Goal: Task Accomplishment & Management: Manage account settings

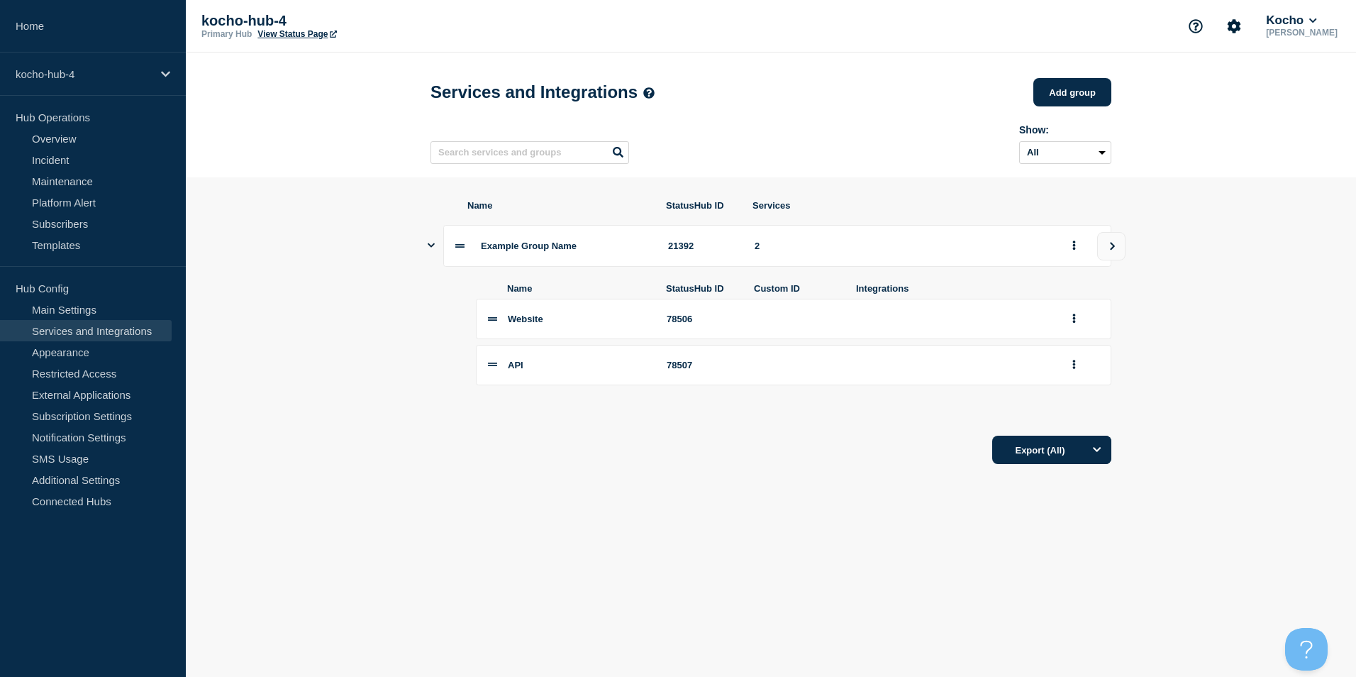
click at [123, 322] on link "Services and Integrations" at bounding box center [86, 330] width 172 height 21
click at [436, 249] on div "Example Group Name 21392 2" at bounding box center [771, 246] width 681 height 42
click at [431, 249] on icon "Show services" at bounding box center [431, 244] width 7 height 9
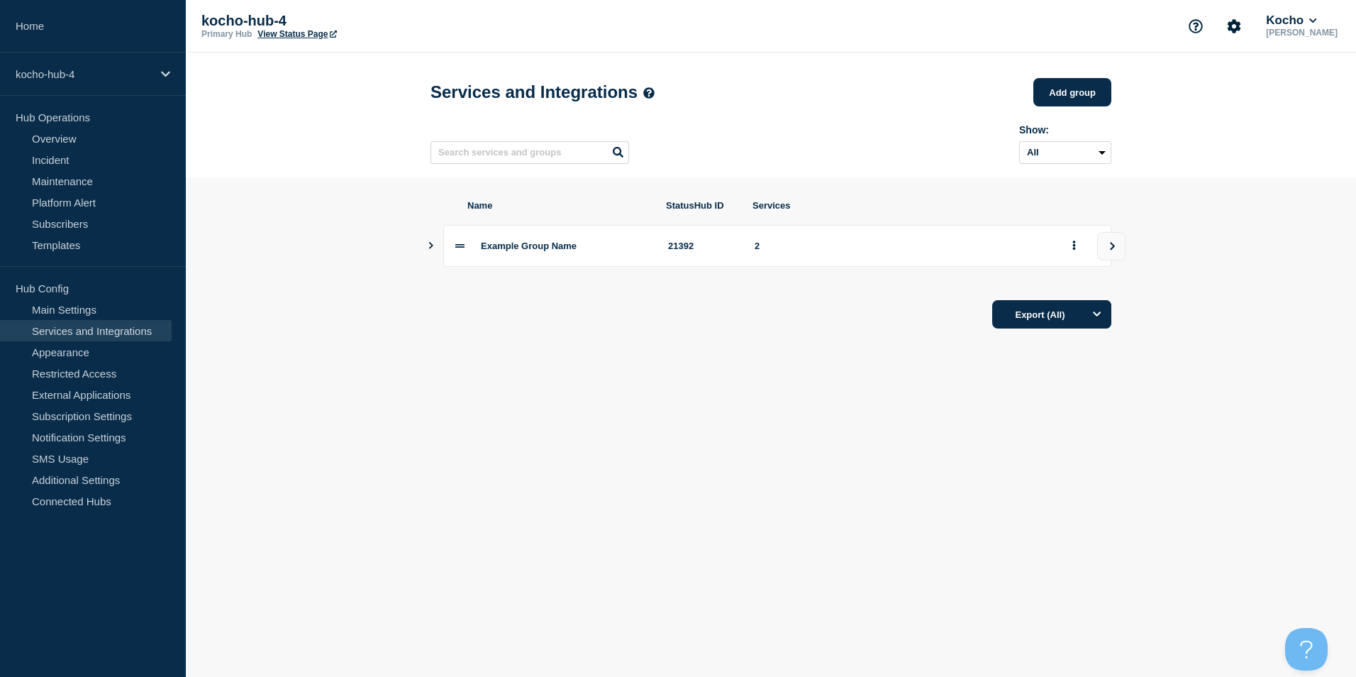
click at [432, 249] on icon "Show services" at bounding box center [431, 245] width 4 height 7
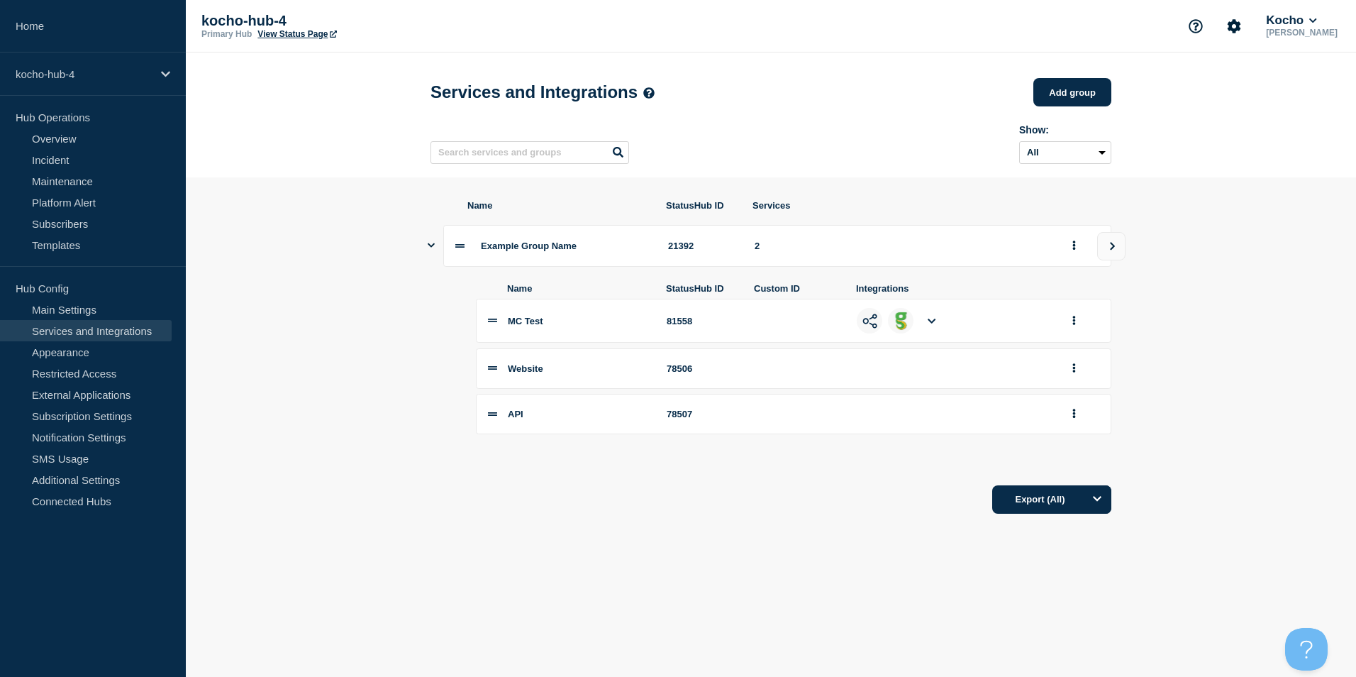
click at [931, 326] on icon at bounding box center [932, 320] width 8 height 9
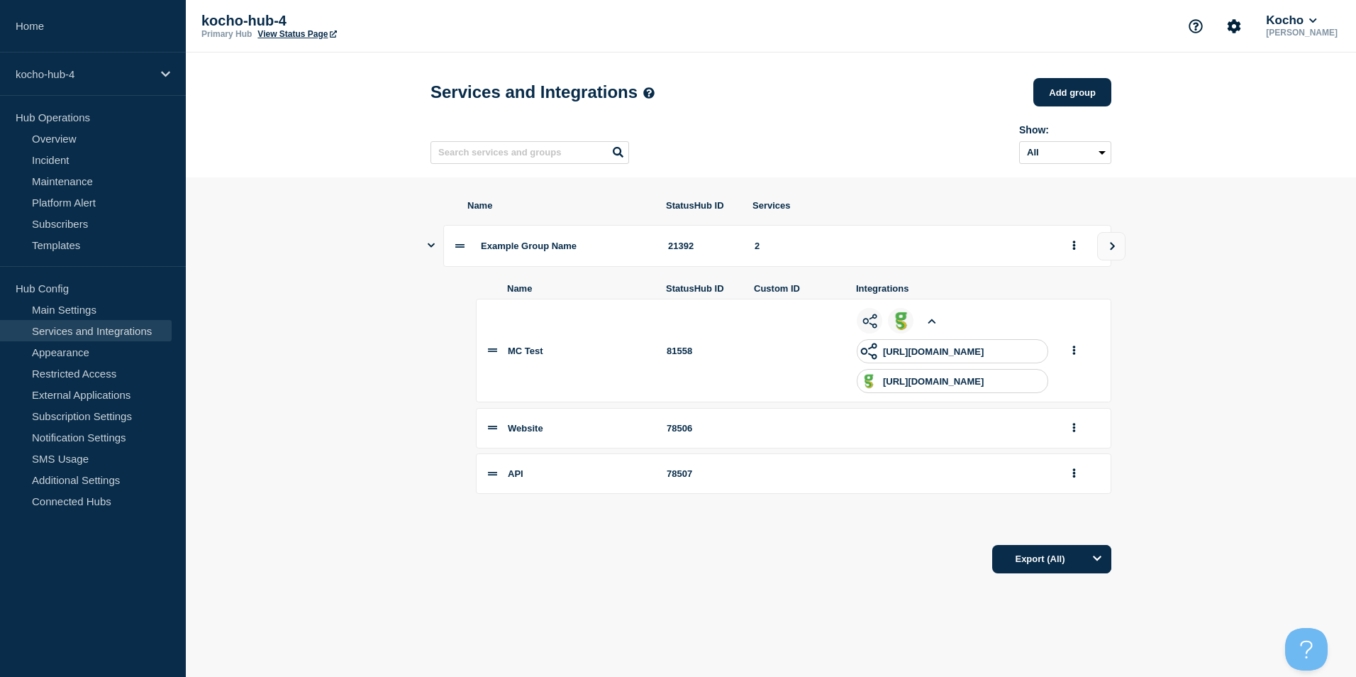
click at [940, 357] on p "[URL][DOMAIN_NAME]" at bounding box center [933, 351] width 101 height 11
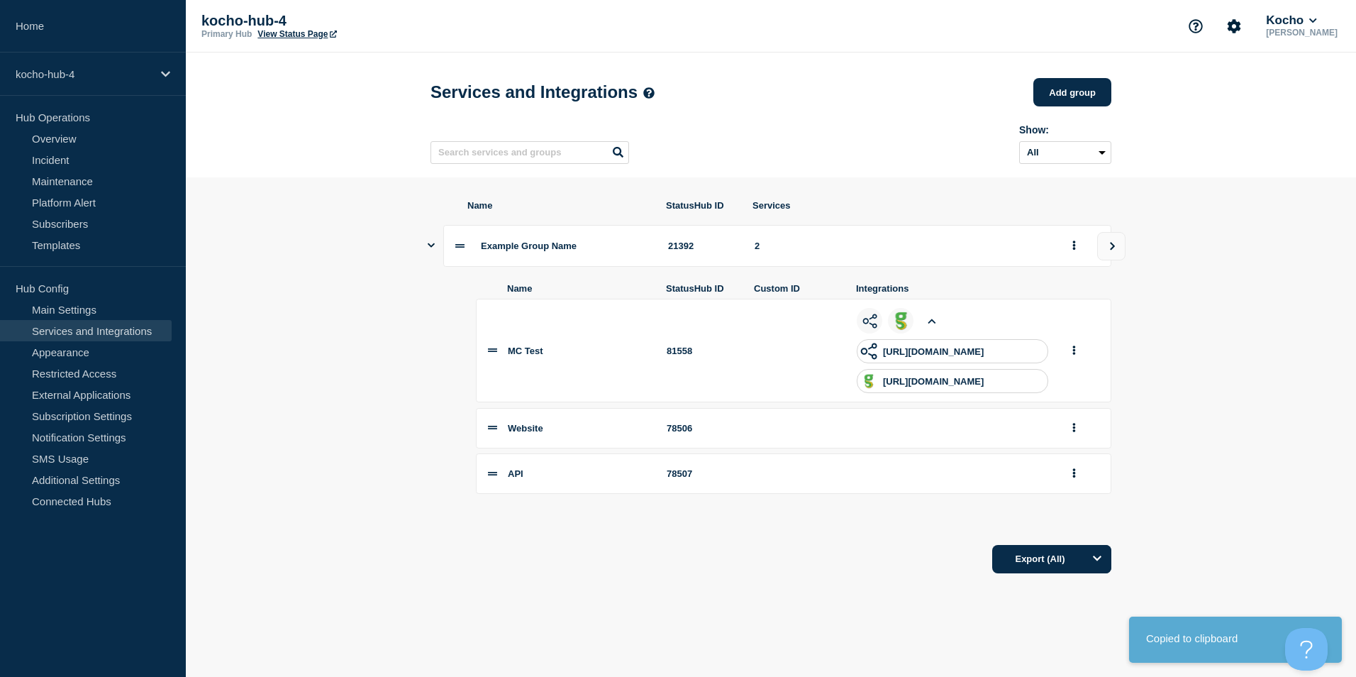
click at [1099, 357] on div at bounding box center [1082, 351] width 34 height 22
click at [1083, 359] on button "group actions" at bounding box center [1074, 351] width 18 height 22
click at [1126, 384] on button "Edit" at bounding box center [1127, 376] width 71 height 22
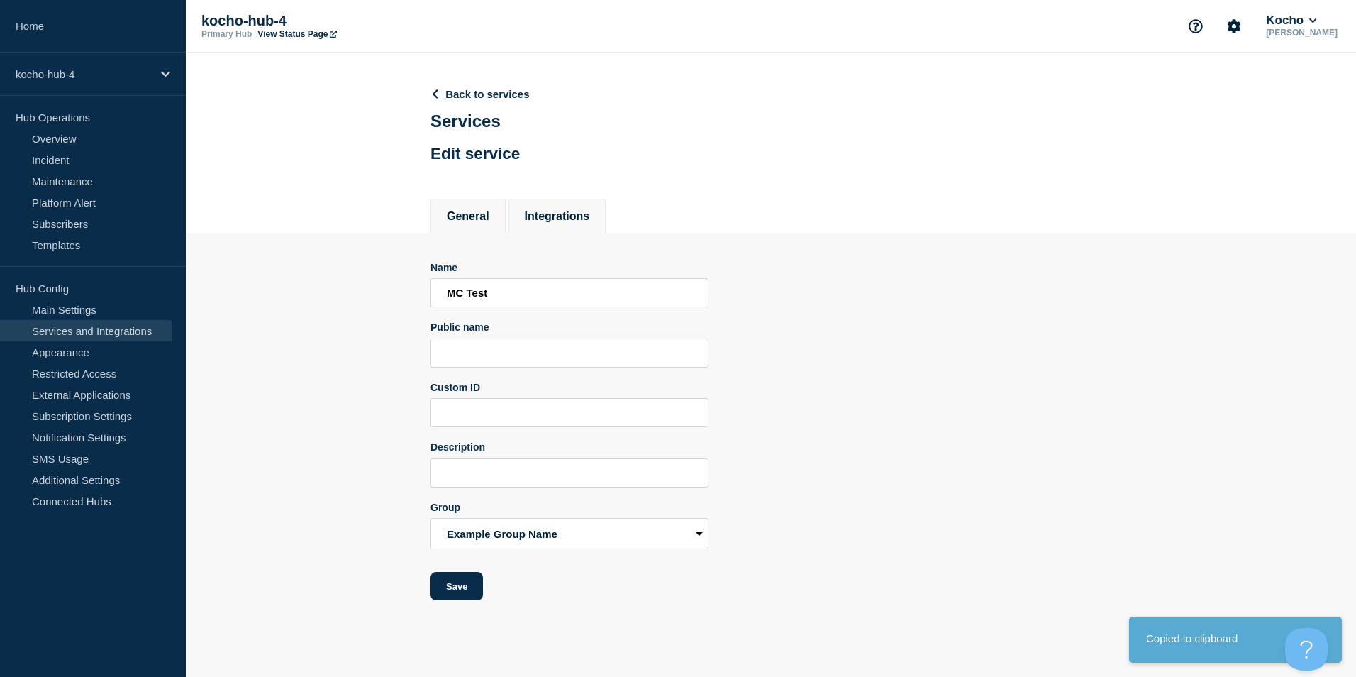
click at [585, 218] on button "Integrations" at bounding box center [557, 216] width 65 height 13
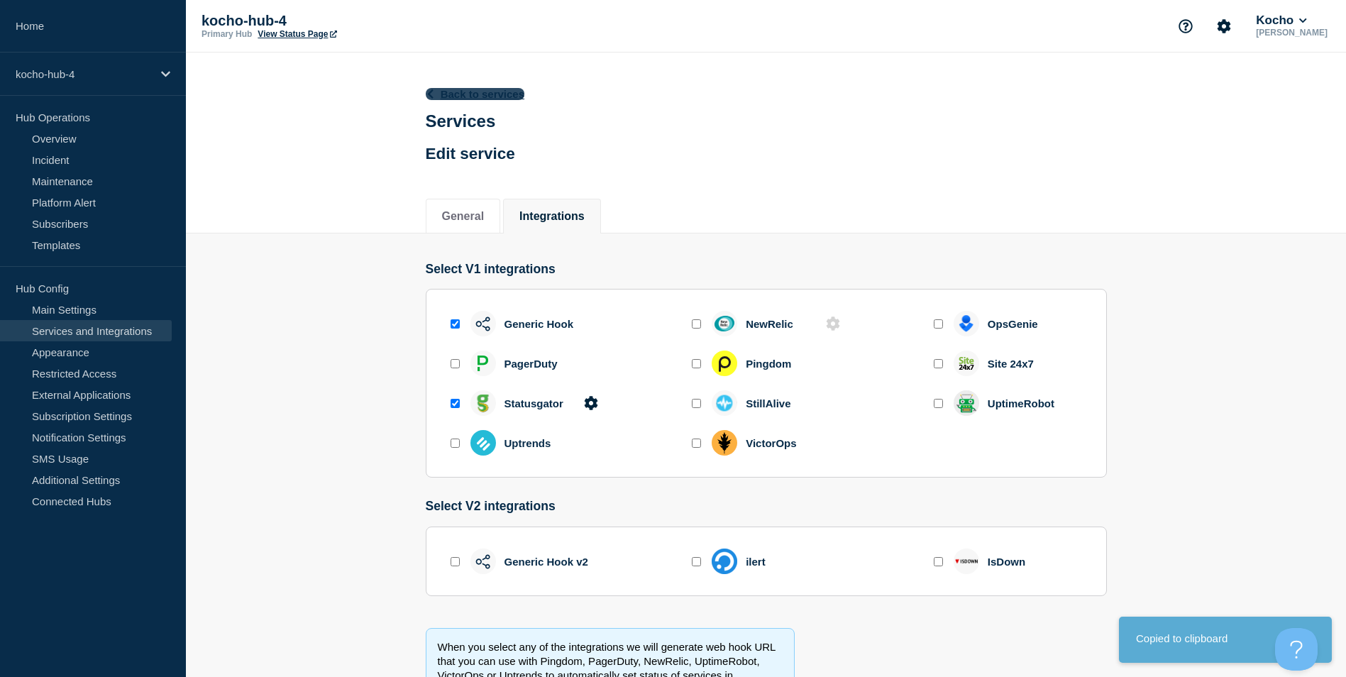
click at [454, 99] on link "Back to services" at bounding box center [475, 94] width 99 height 12
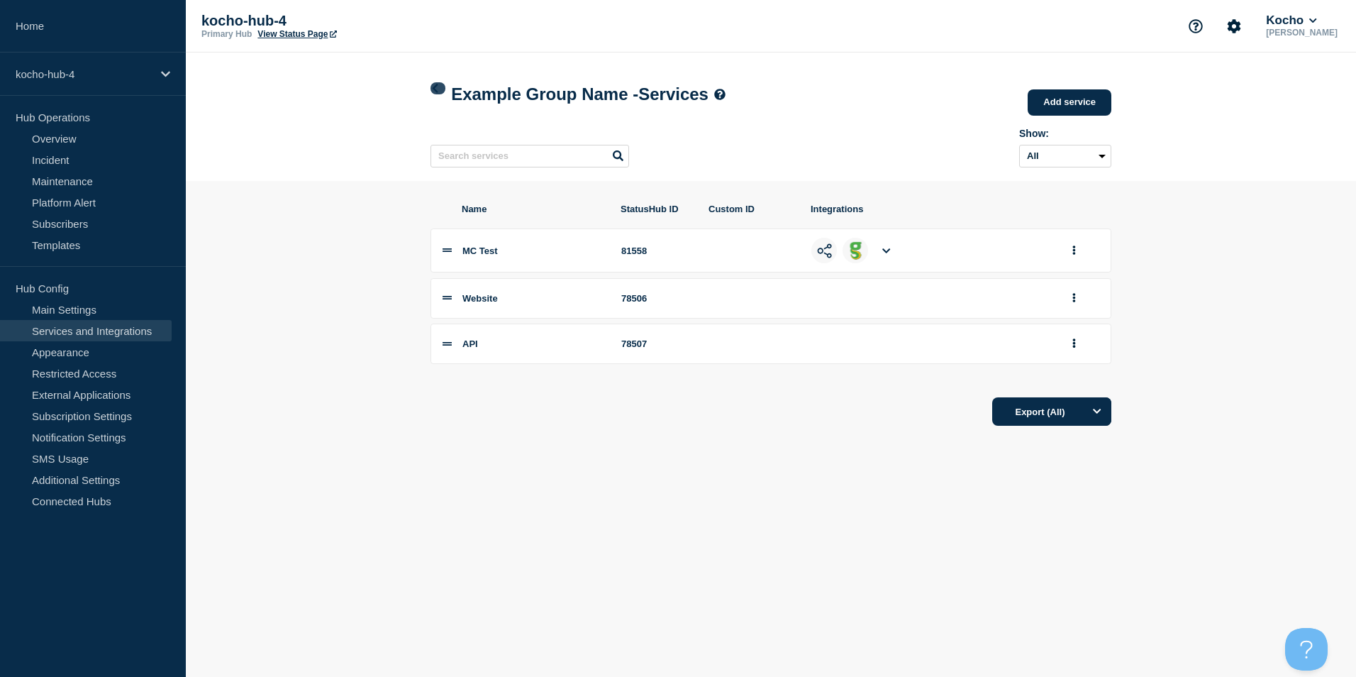
click at [438, 91] on icon at bounding box center [435, 88] width 11 height 9
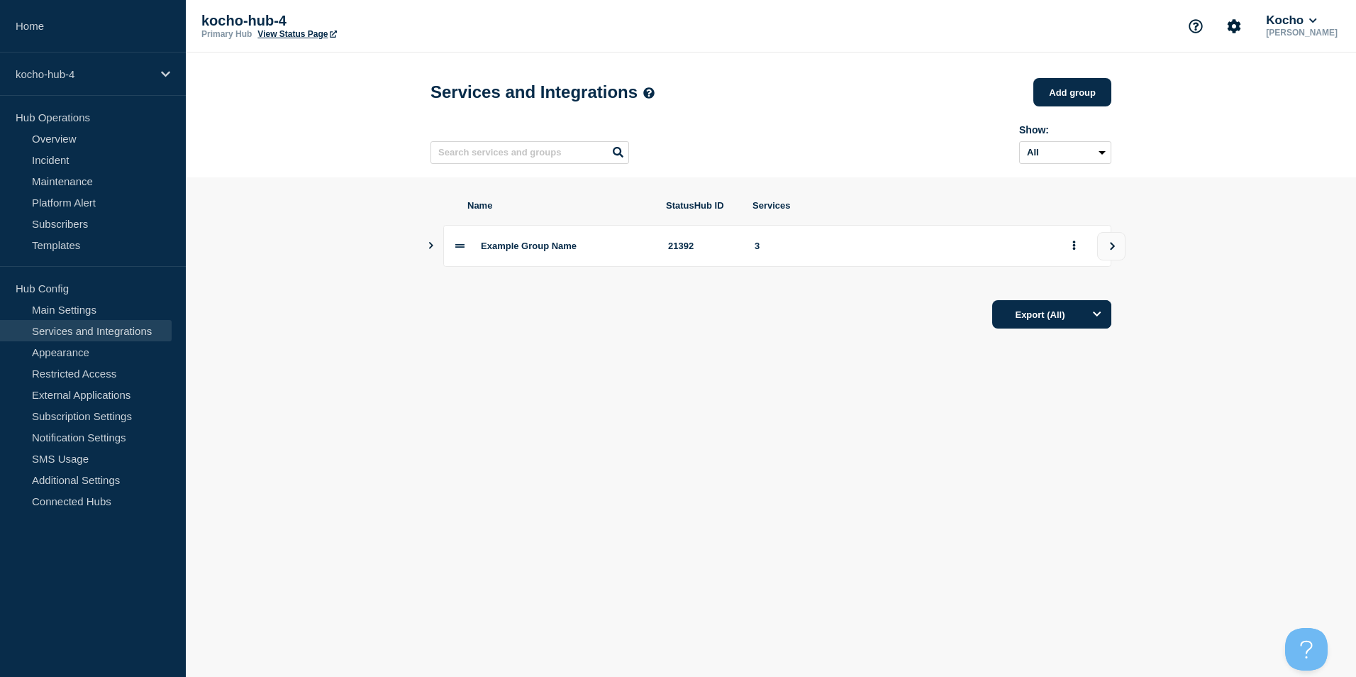
click at [305, 32] on link "View Status Page" at bounding box center [296, 34] width 79 height 10
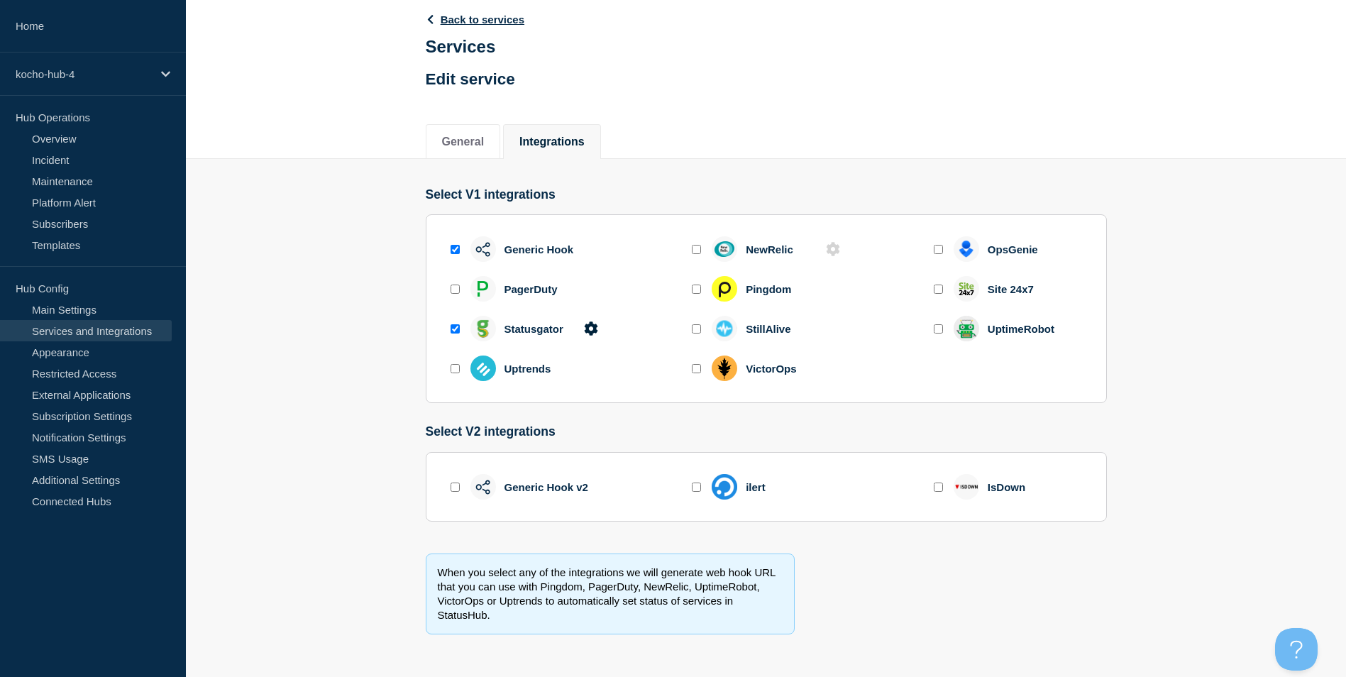
click at [462, 487] on div "Generic Hook v2" at bounding box center [518, 487] width 140 height 26
click at [458, 487] on input "enable generic_hook_v2" at bounding box center [454, 486] width 9 height 9
checkbox input "true"
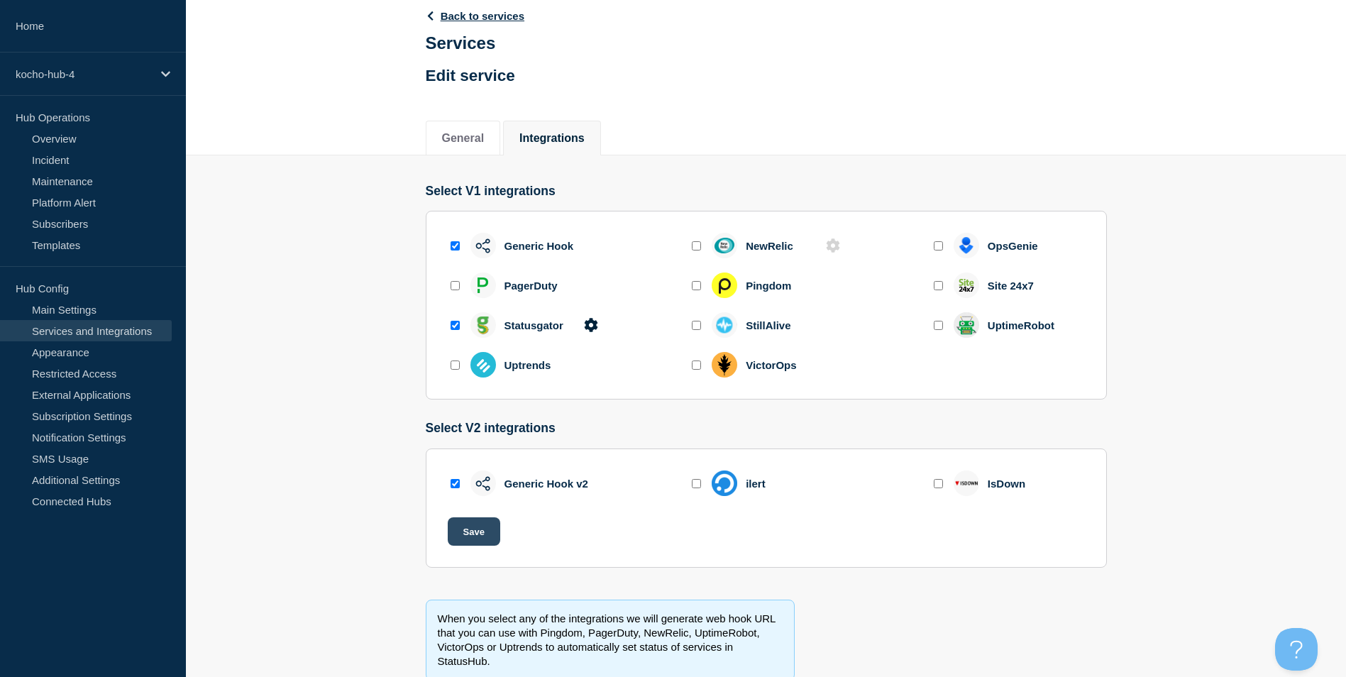
drag, startPoint x: 477, startPoint y: 546, endPoint x: 477, endPoint y: 538, distance: 8.5
click at [477, 543] on button "Save" at bounding box center [474, 531] width 52 height 28
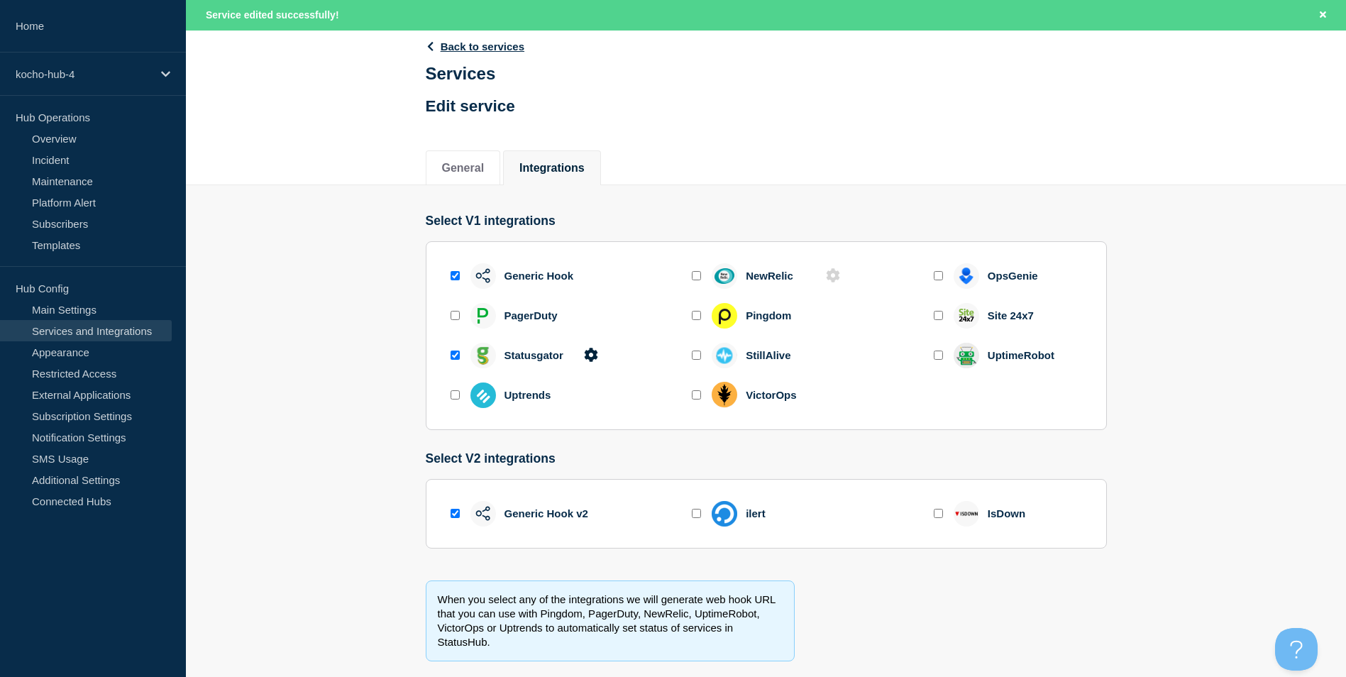
scroll to position [109, 0]
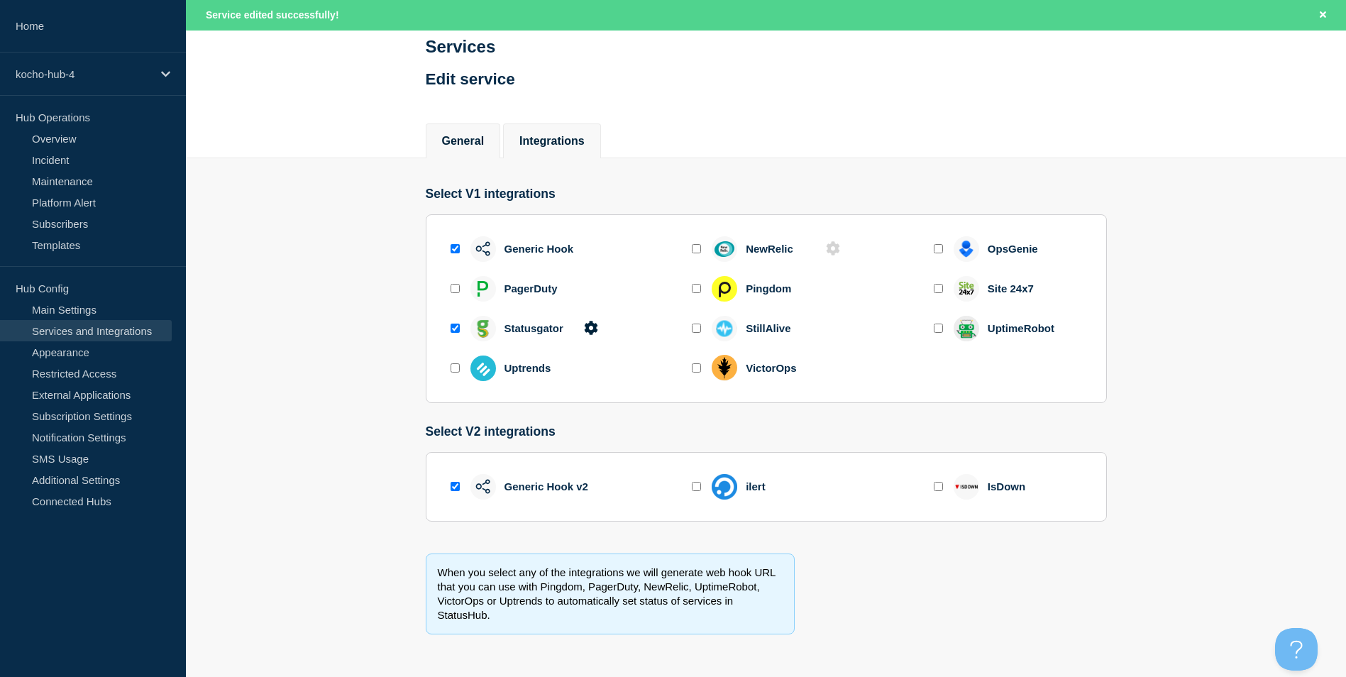
click at [475, 139] on button "General" at bounding box center [463, 141] width 43 height 13
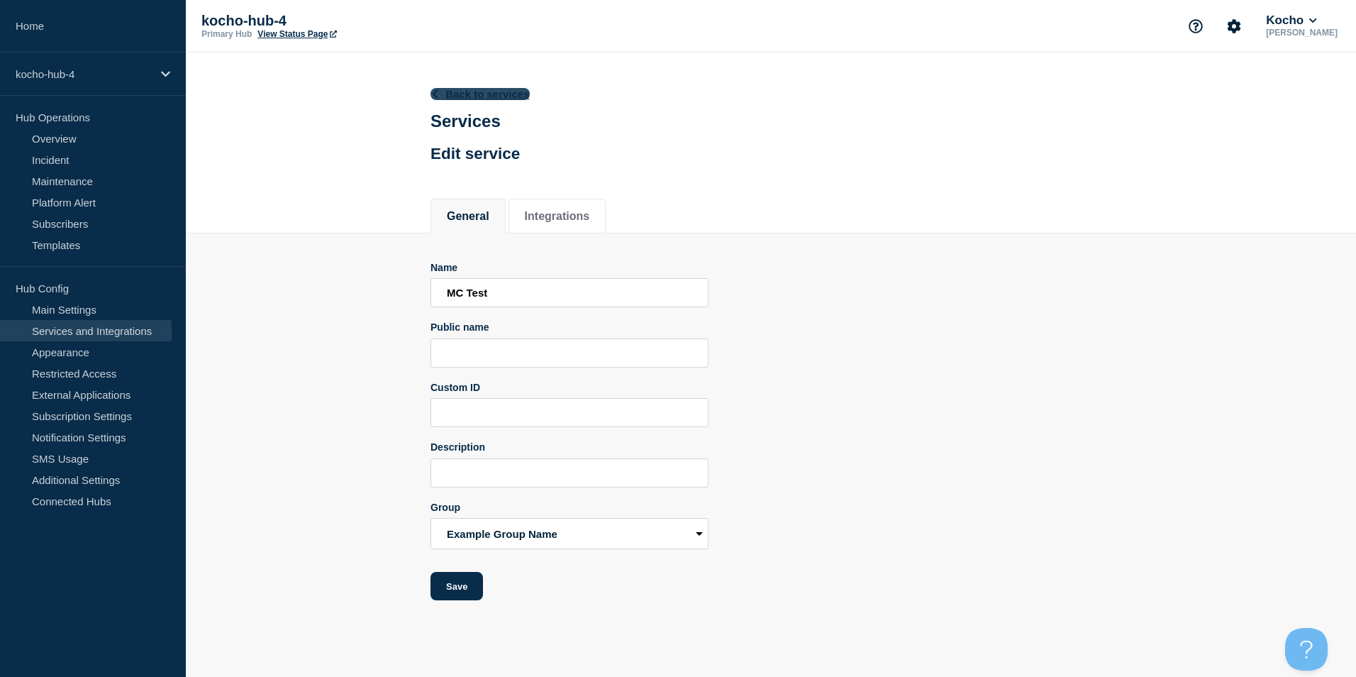
click at [476, 92] on link "Back to services" at bounding box center [480, 94] width 99 height 12
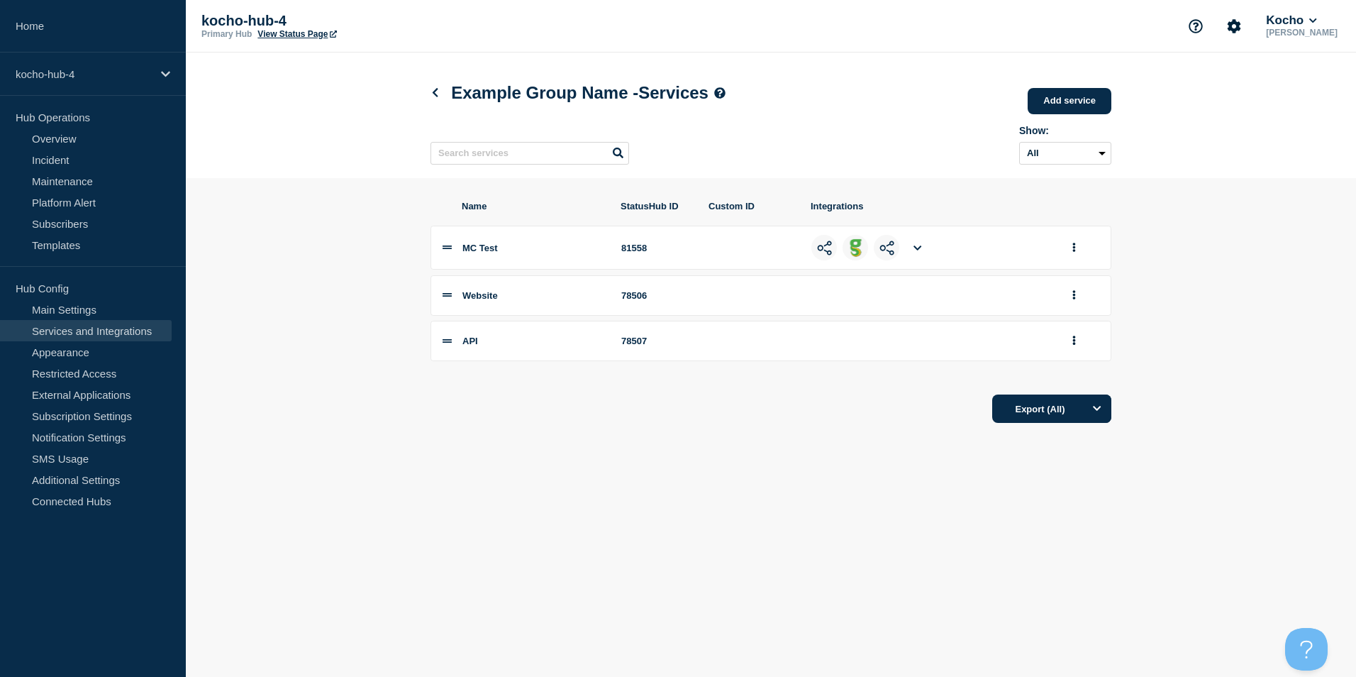
click at [915, 253] on icon at bounding box center [918, 247] width 8 height 9
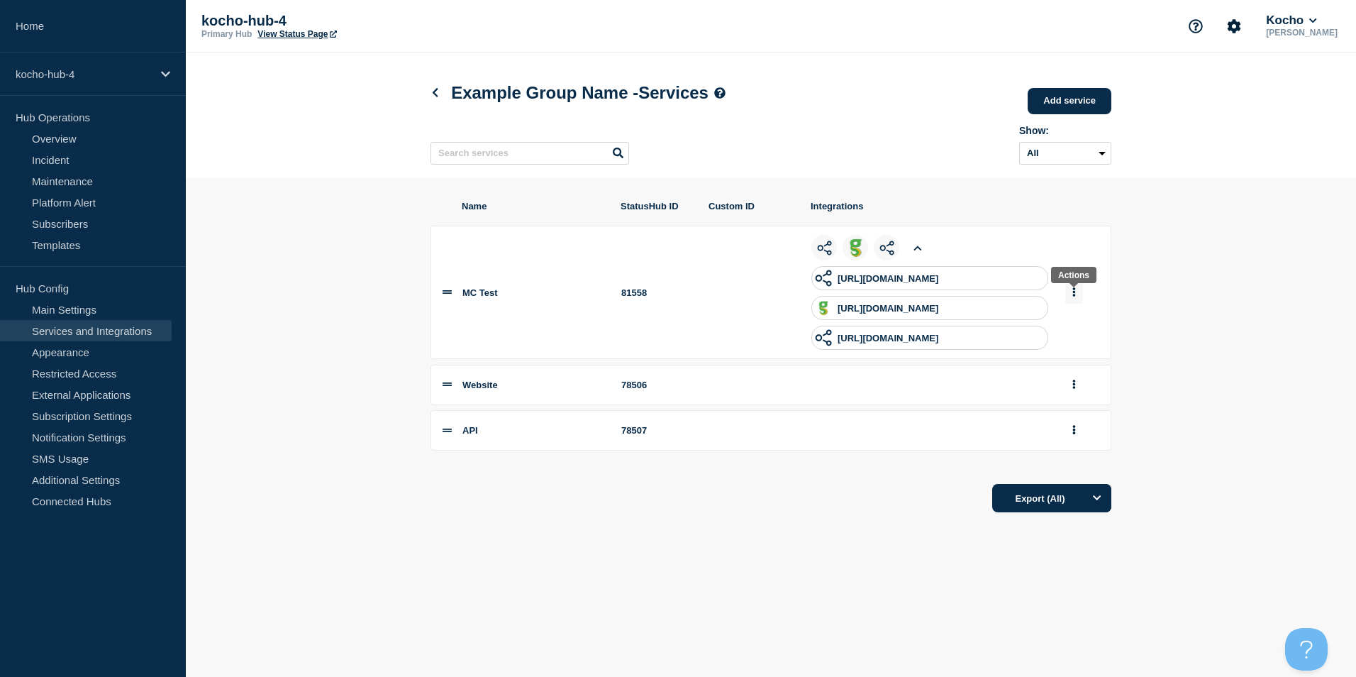
click at [1076, 298] on button "group actions" at bounding box center [1074, 293] width 18 height 22
click at [1072, 323] on button "Edit" at bounding box center [1082, 318] width 71 height 22
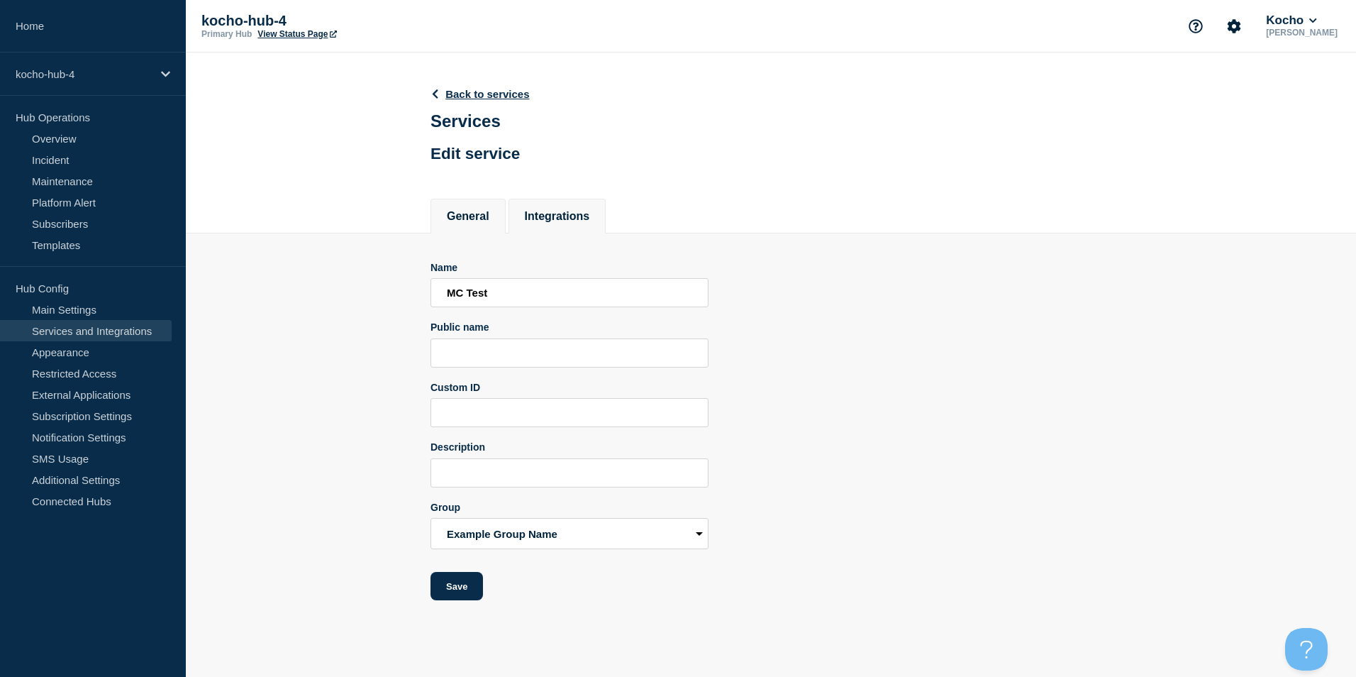
click at [565, 217] on button "Integrations" at bounding box center [557, 216] width 65 height 13
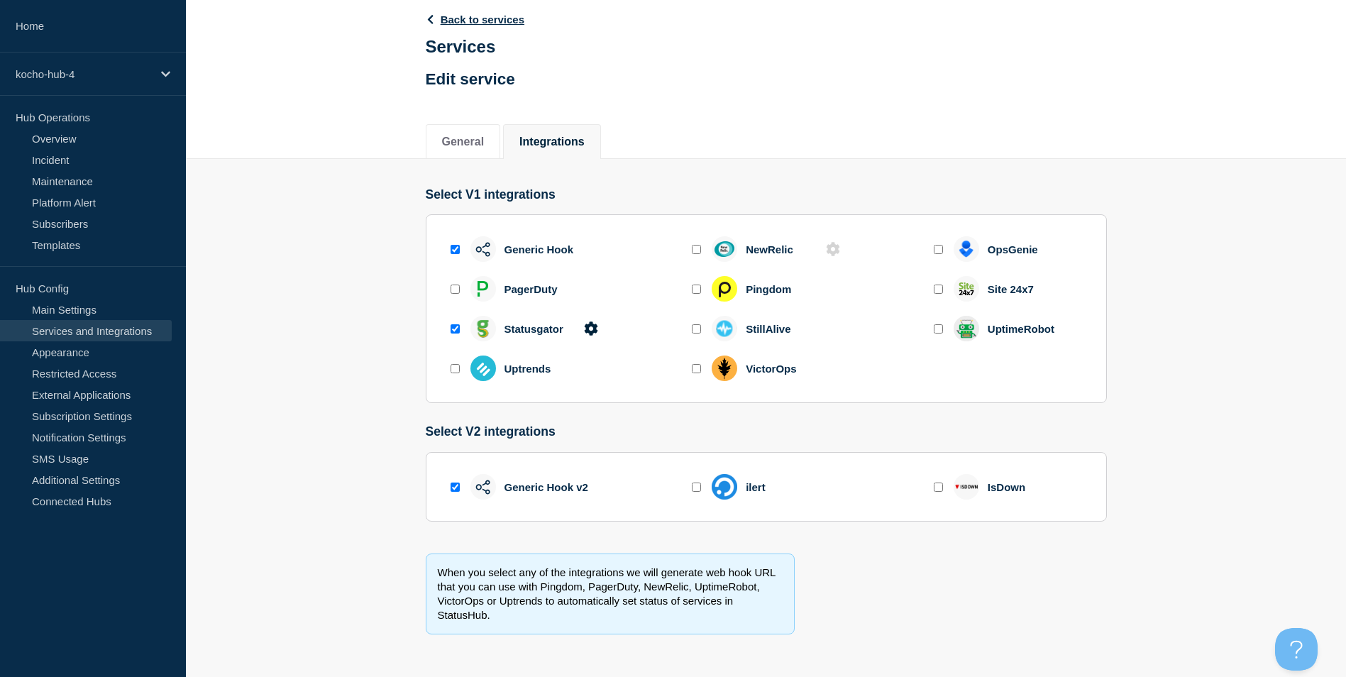
scroll to position [78, 0]
click at [572, 491] on div "Generic Hook v2" at bounding box center [546, 487] width 84 height 12
click at [573, 490] on div "Generic Hook v2" at bounding box center [546, 487] width 84 height 12
click at [460, 250] on div at bounding box center [455, 249] width 14 height 13
click at [456, 250] on input "enable generic_hook" at bounding box center [454, 249] width 9 height 9
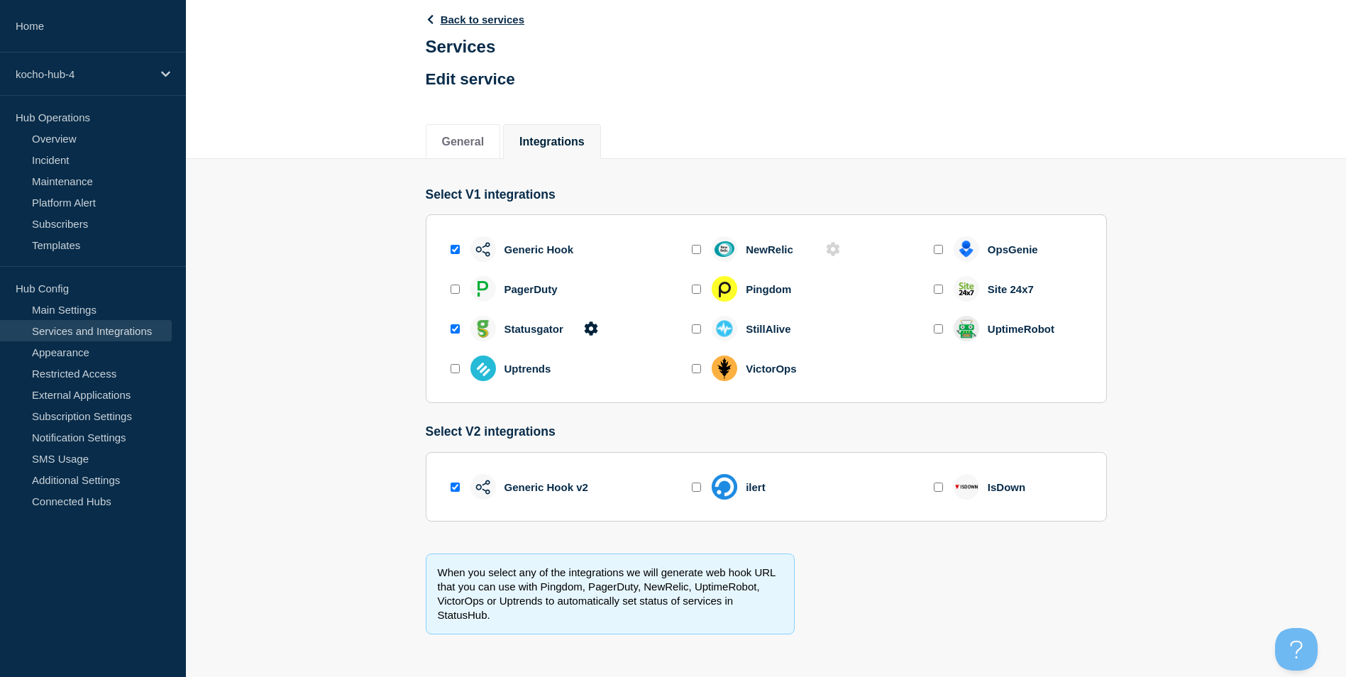
checkbox input "false"
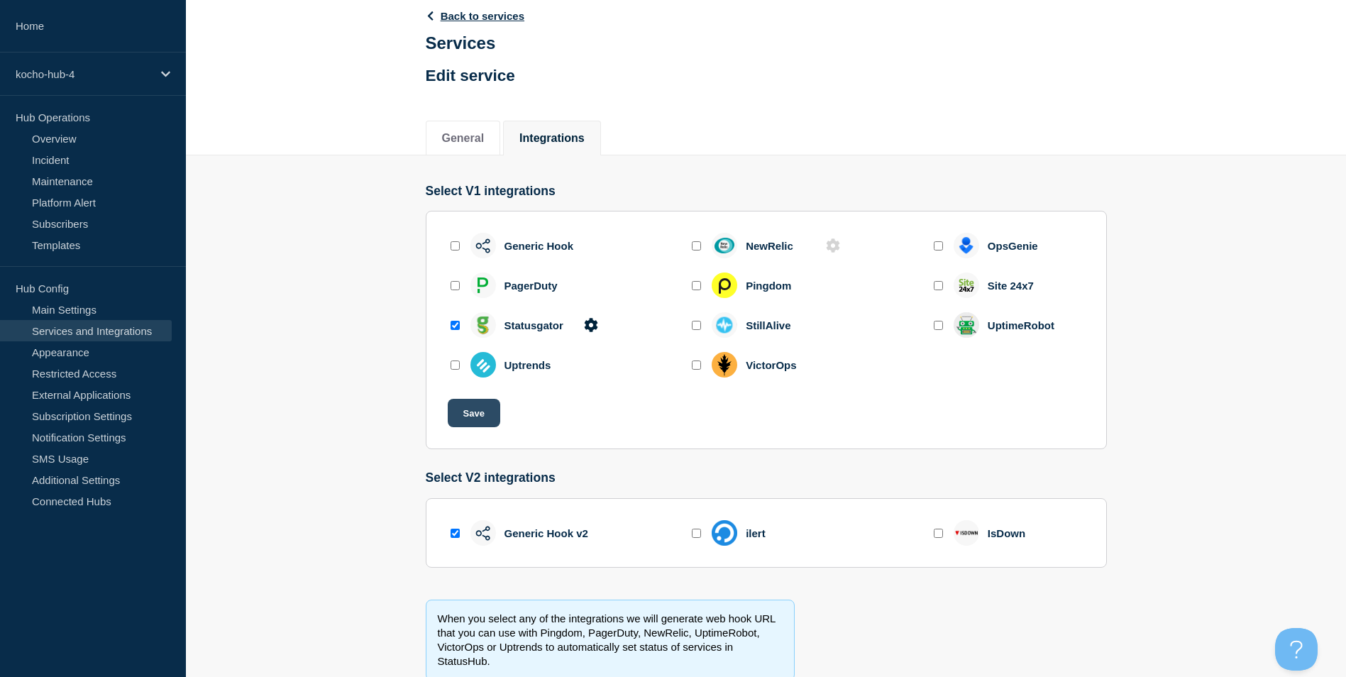
click at [483, 413] on button "Save" at bounding box center [474, 413] width 52 height 28
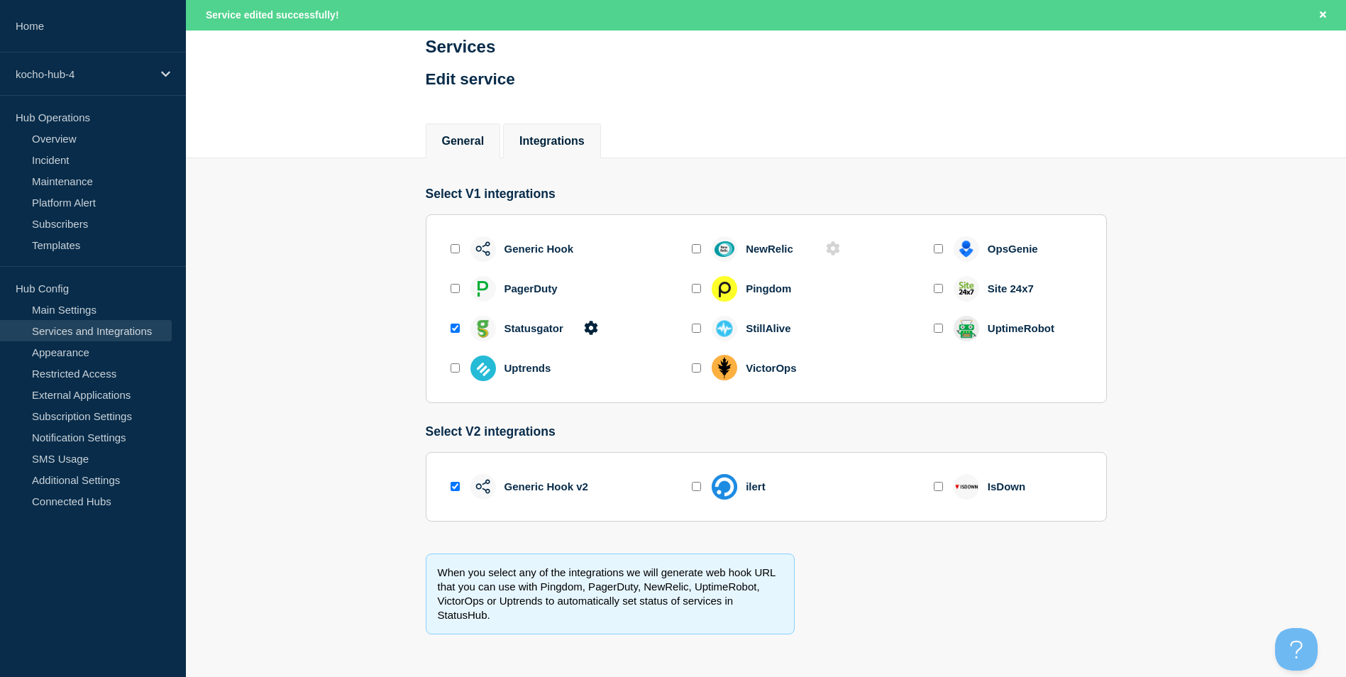
click at [467, 129] on li "General" at bounding box center [463, 140] width 75 height 35
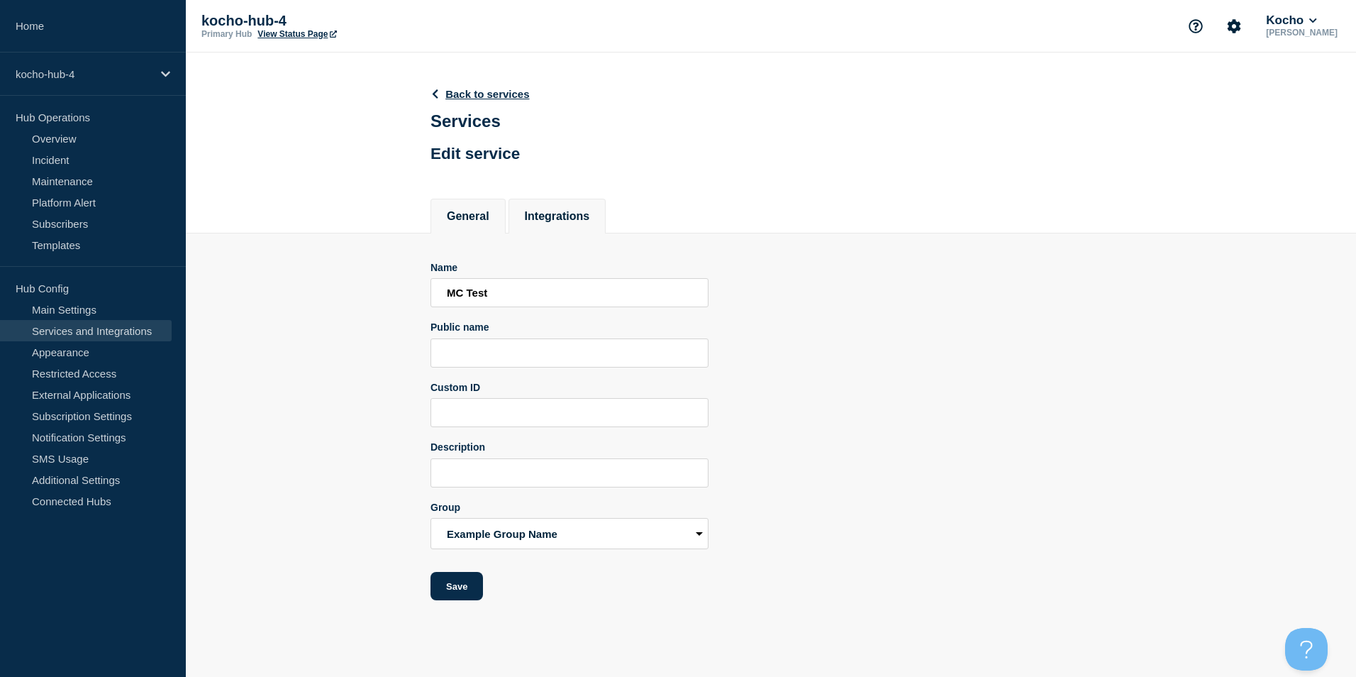
click at [551, 218] on button "Integrations" at bounding box center [557, 216] width 65 height 13
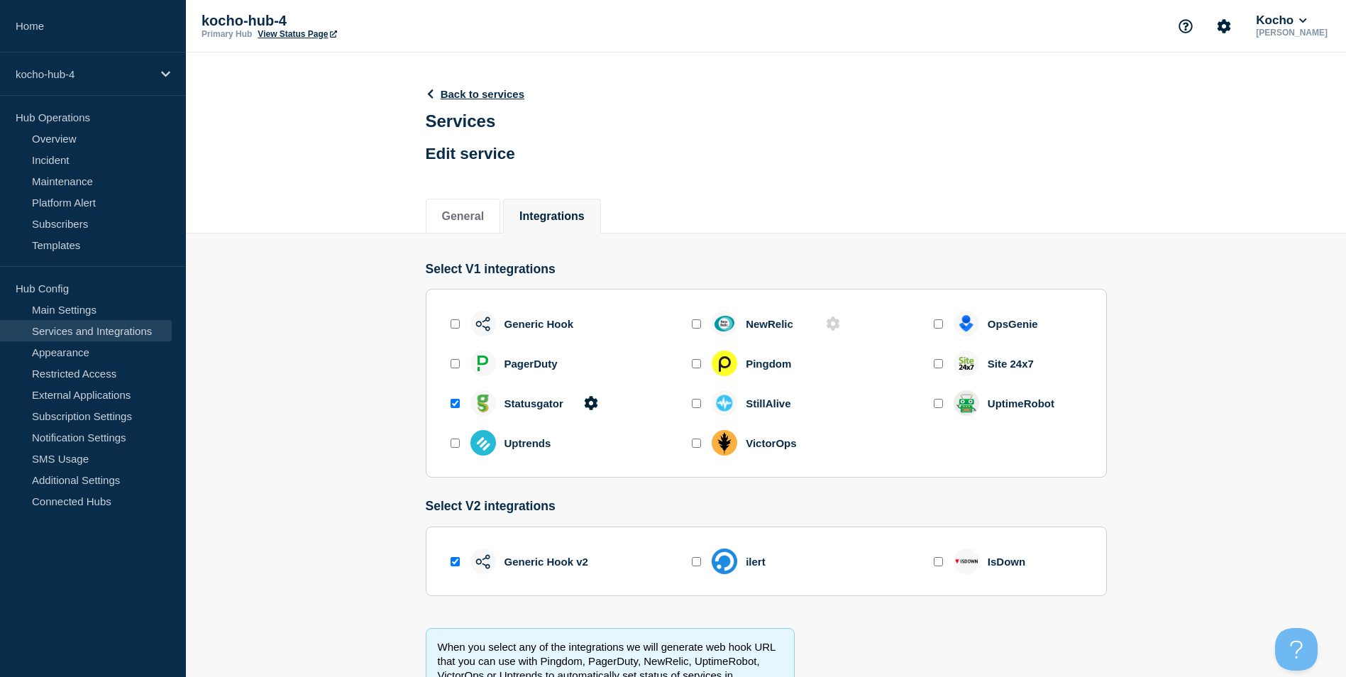
click at [466, 81] on header "Back to services Services Edit service" at bounding box center [475, 123] width 99 height 105
click at [469, 94] on link "Back to services" at bounding box center [475, 94] width 99 height 12
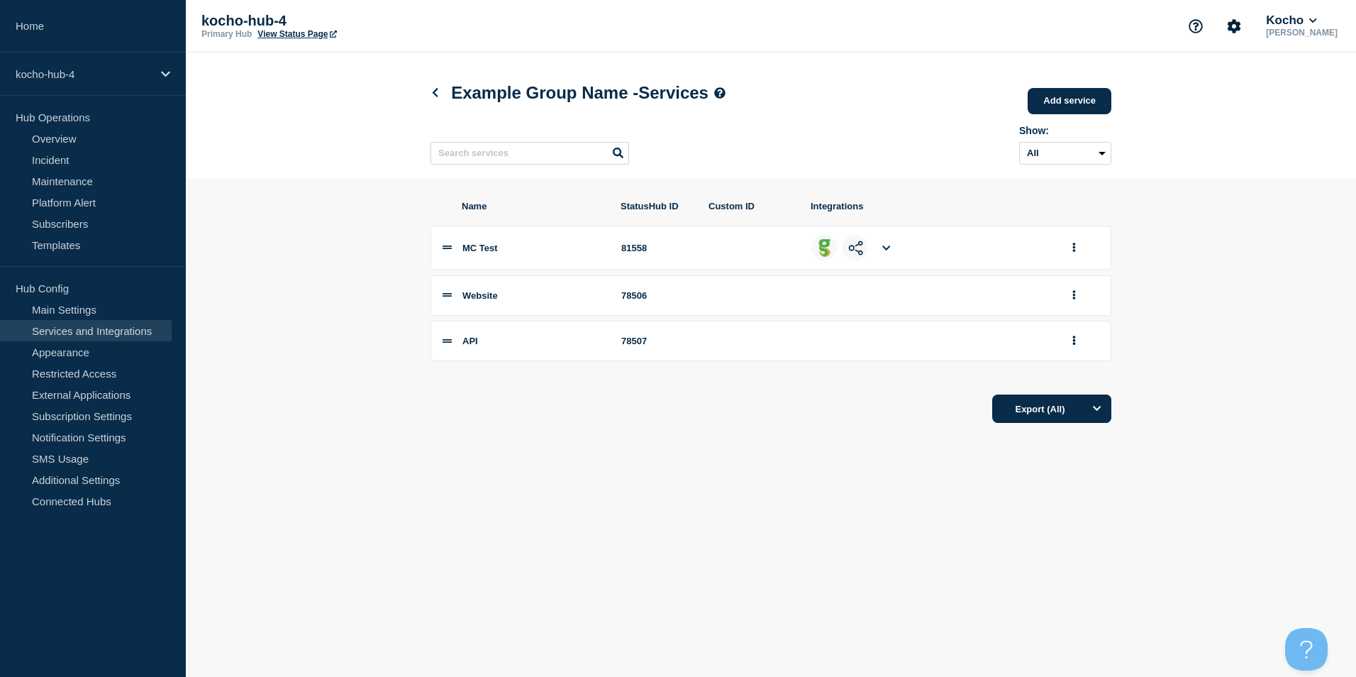
click at [887, 248] on icon at bounding box center [886, 247] width 8 height 9
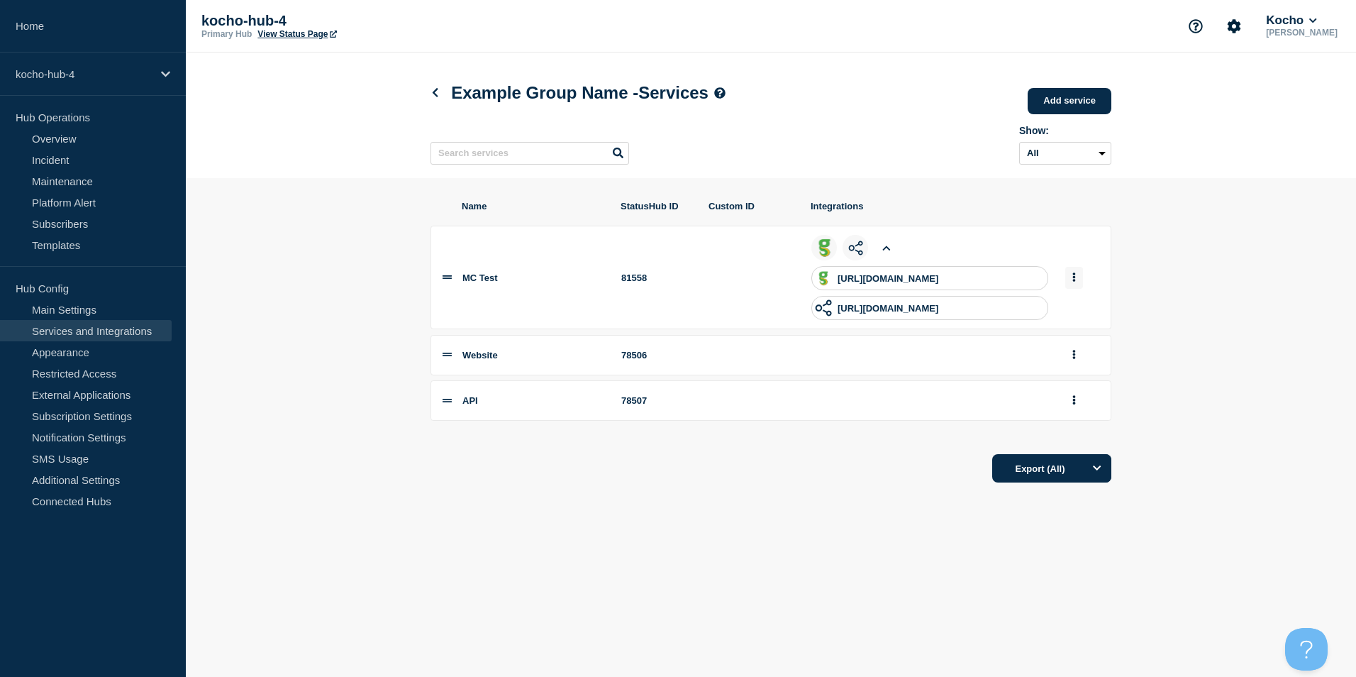
click at [1082, 279] on button "group actions" at bounding box center [1074, 278] width 18 height 22
click at [1082, 309] on button "Edit" at bounding box center [1082, 303] width 71 height 22
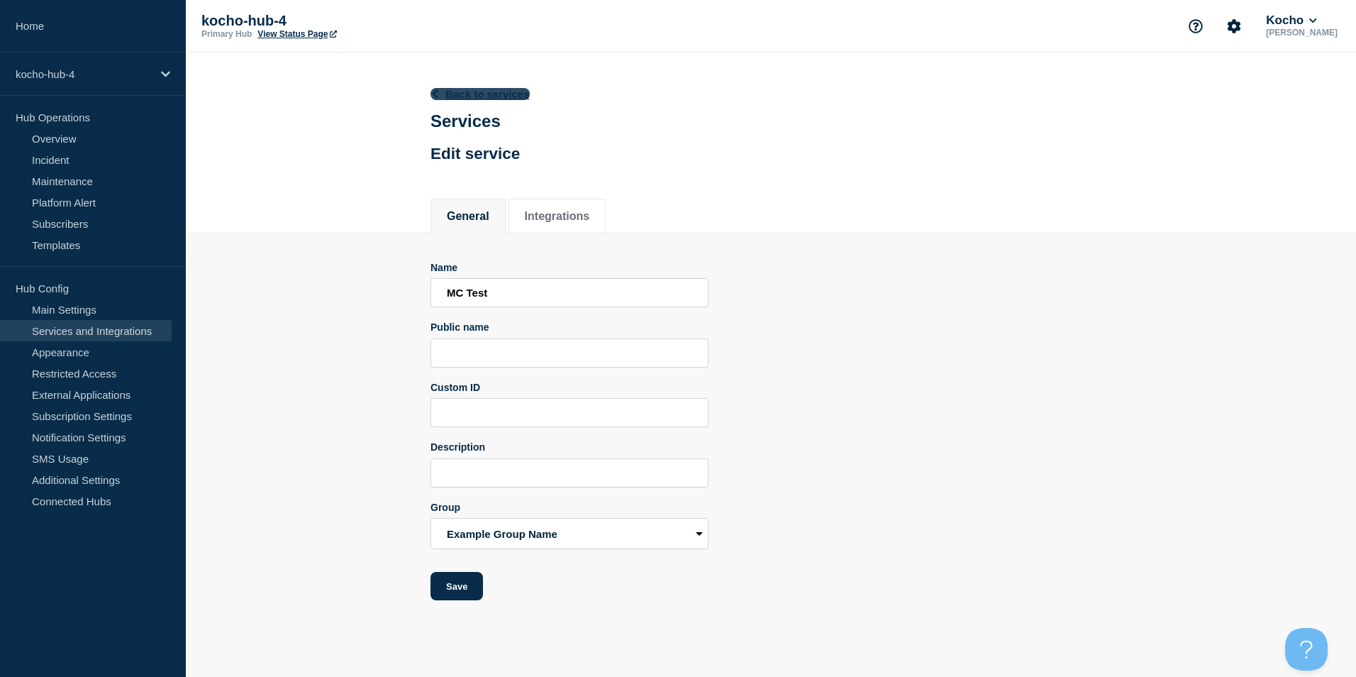
click at [485, 88] on link "Back to services" at bounding box center [480, 94] width 99 height 12
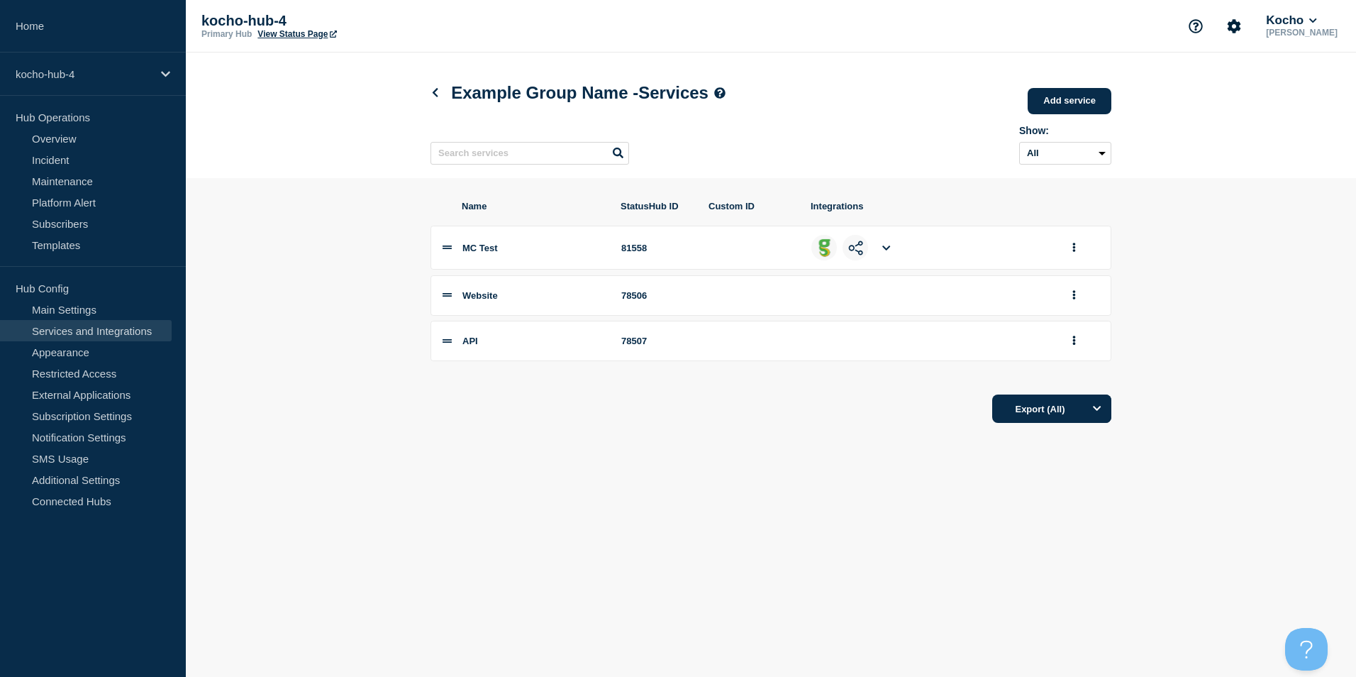
click at [850, 253] on img at bounding box center [855, 247] width 15 height 15
click at [887, 250] on icon at bounding box center [886, 247] width 8 height 5
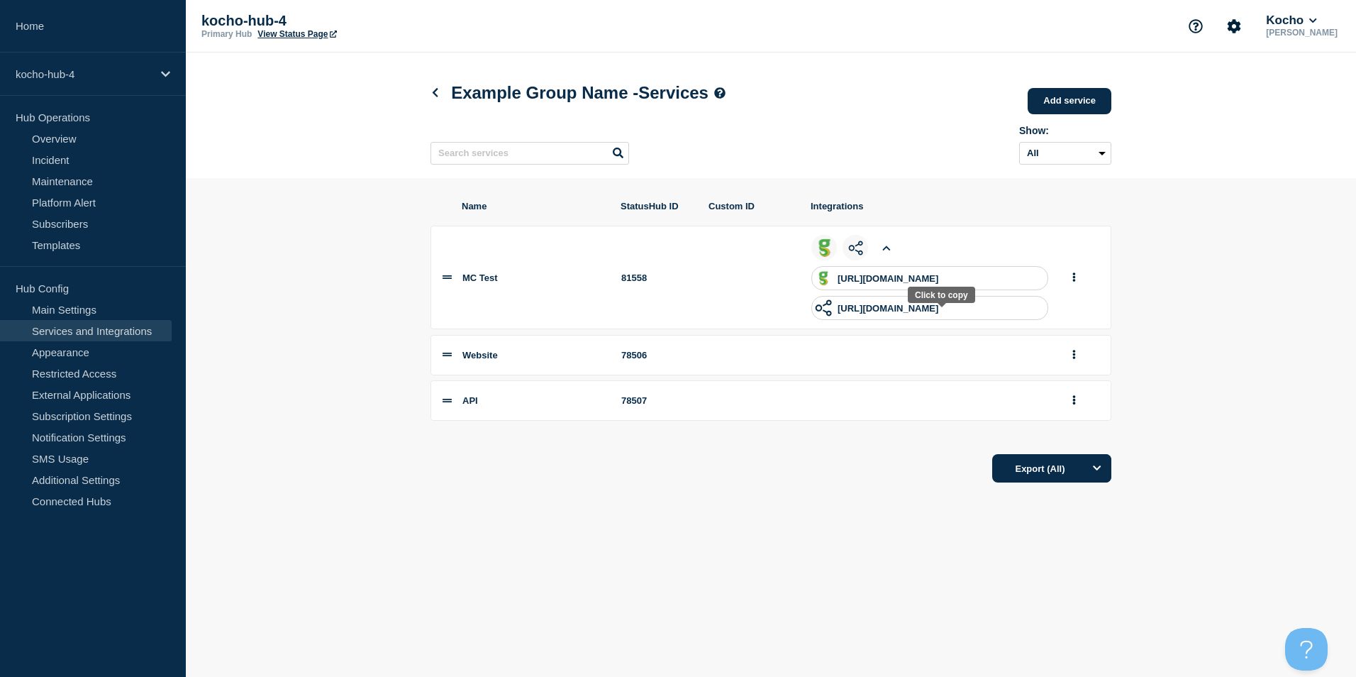
click at [899, 312] on p "https://app.statushub.io/hooks/generic_hook_v2?token=600a0761-a511-4b62-b51c-47…" at bounding box center [888, 308] width 101 height 11
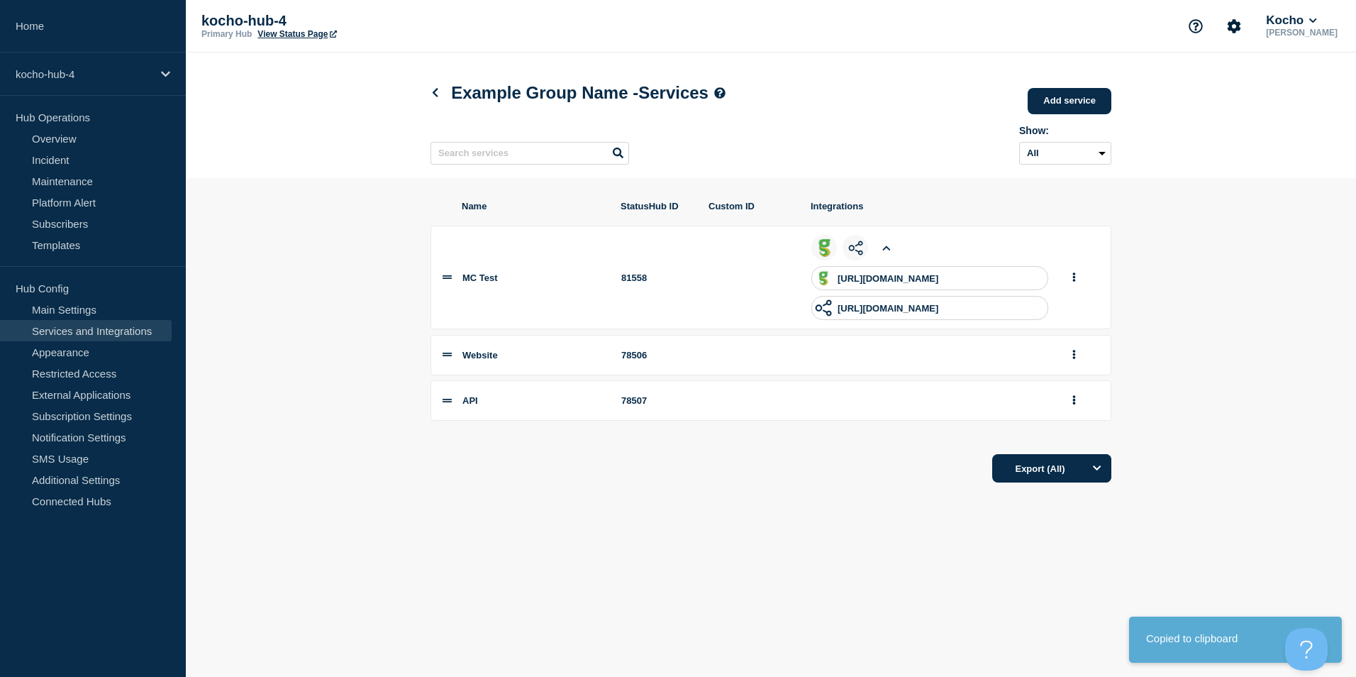
click at [899, 312] on p "https://app.statushub.io/hooks/generic_hook_v2?token=600a0761-a511-4b62-b51c-47…" at bounding box center [888, 308] width 101 height 11
copy p "statushub"
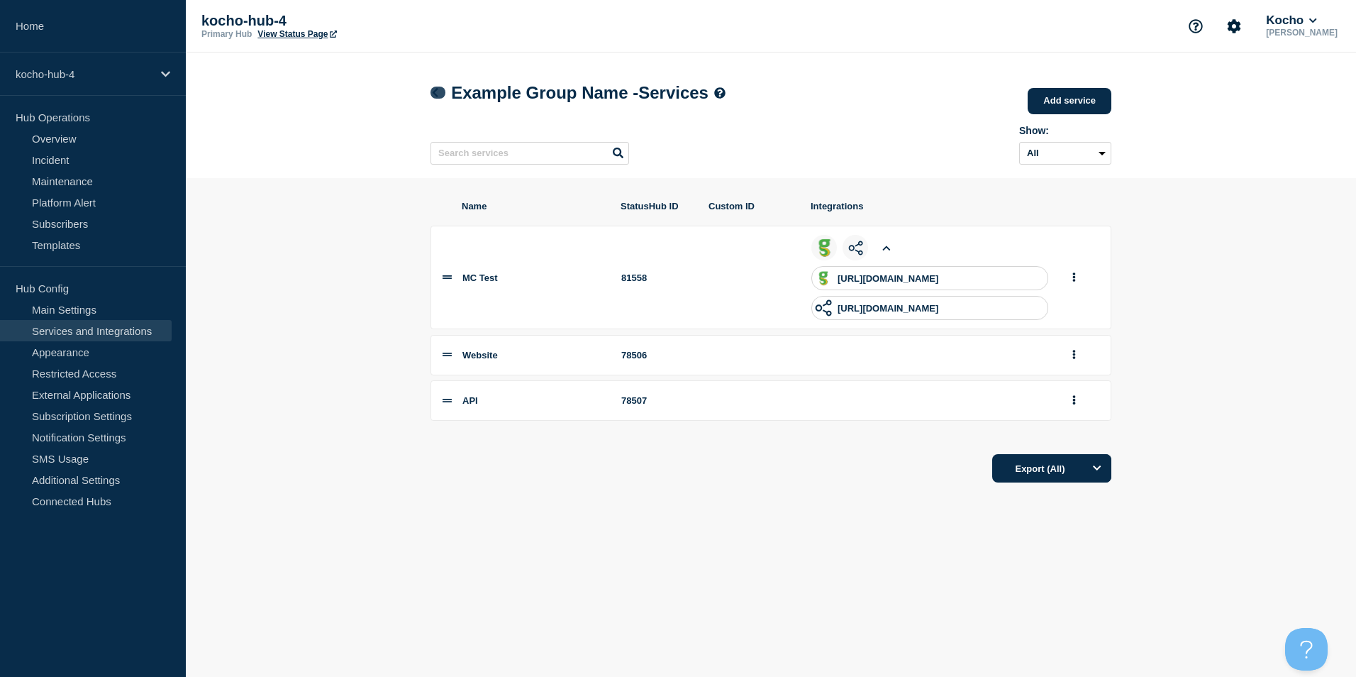
click at [439, 88] on link at bounding box center [438, 93] width 15 height 12
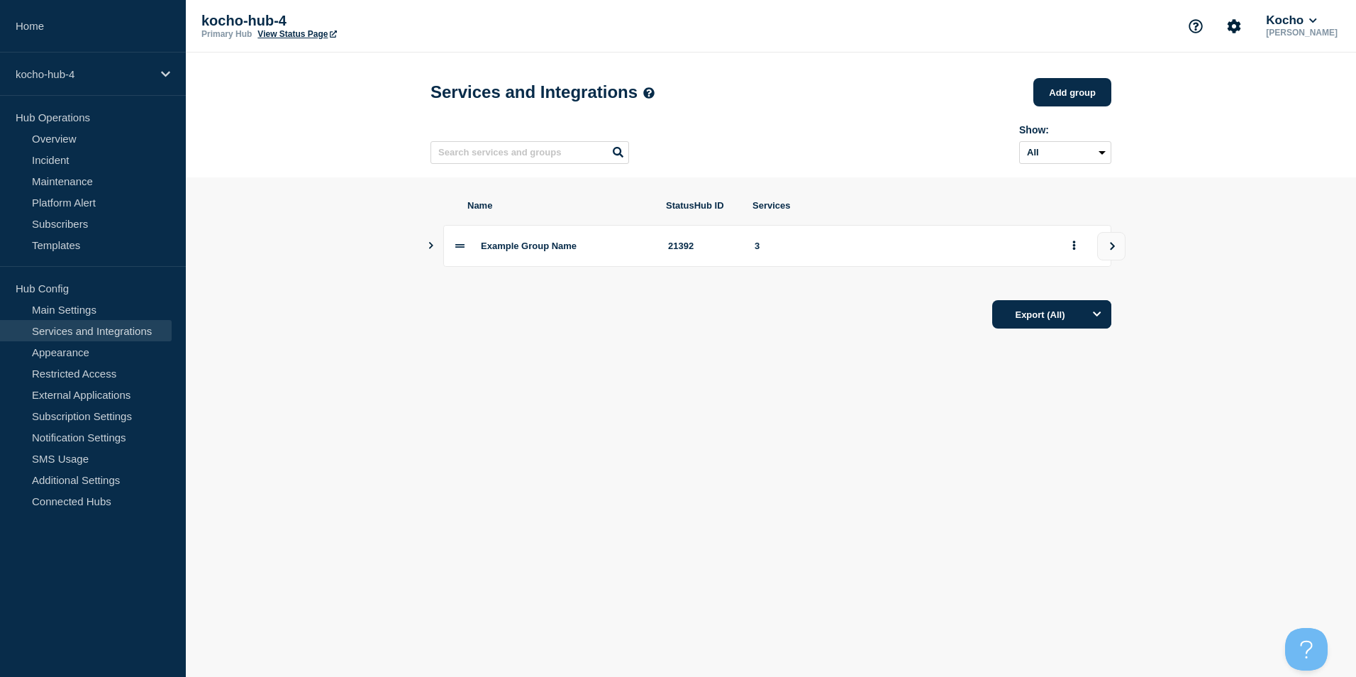
click at [444, 256] on div "Example Group Name 21392 3" at bounding box center [777, 246] width 668 height 42
click at [1109, 250] on icon "view group" at bounding box center [1112, 246] width 9 height 9
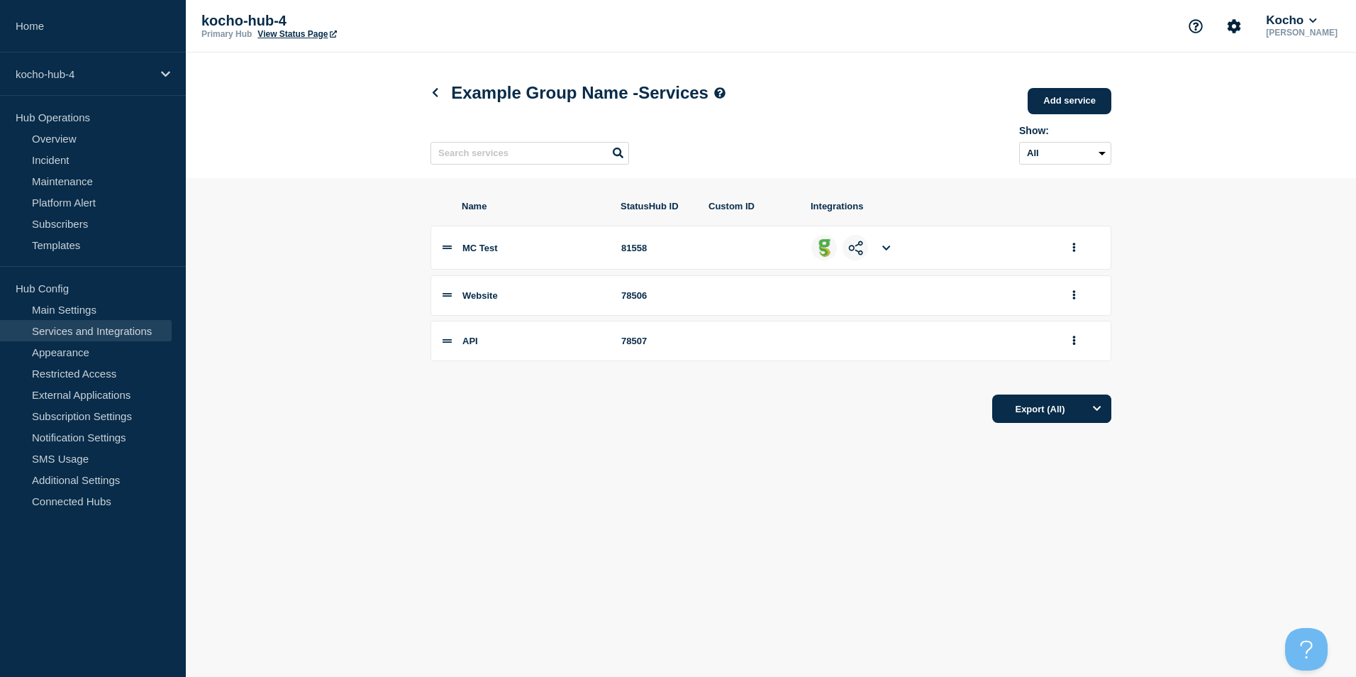
click at [881, 253] on li at bounding box center [887, 248] width 26 height 26
click at [885, 253] on icon at bounding box center [886, 247] width 8 height 9
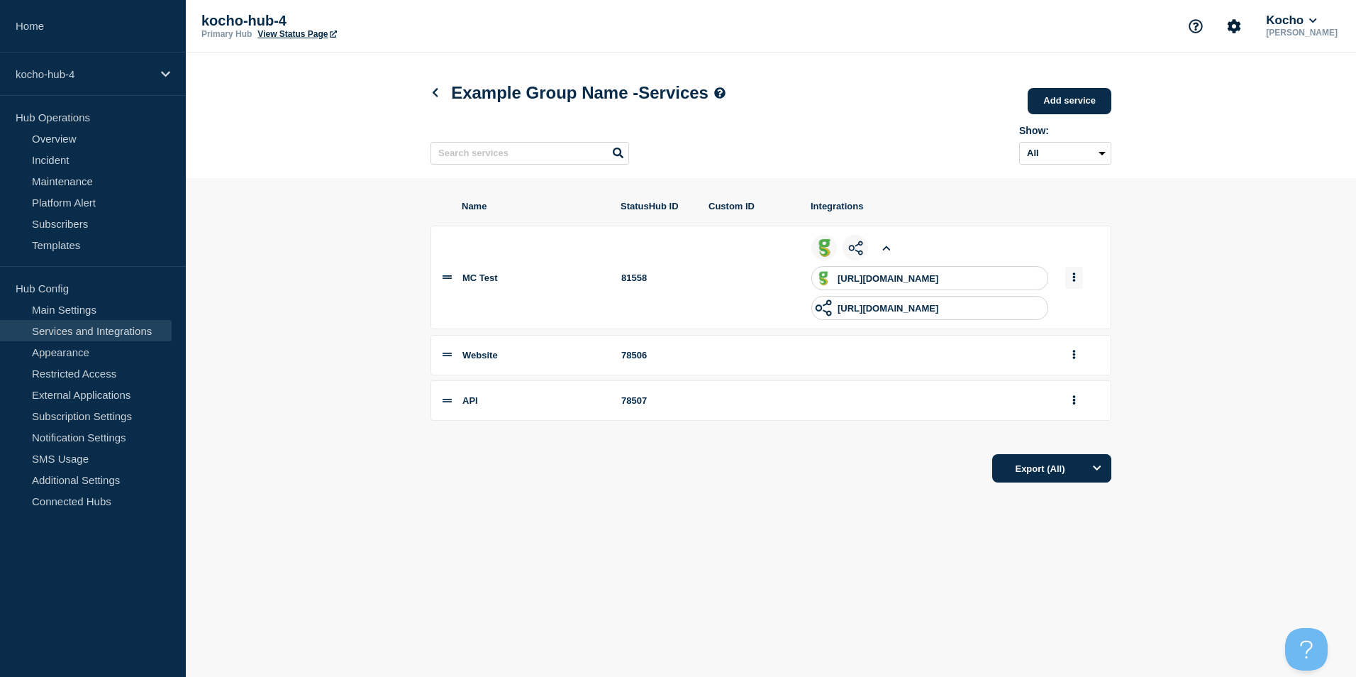
click at [1070, 282] on button "group actions" at bounding box center [1074, 278] width 18 height 22
click at [1073, 301] on button "Edit" at bounding box center [1082, 303] width 71 height 22
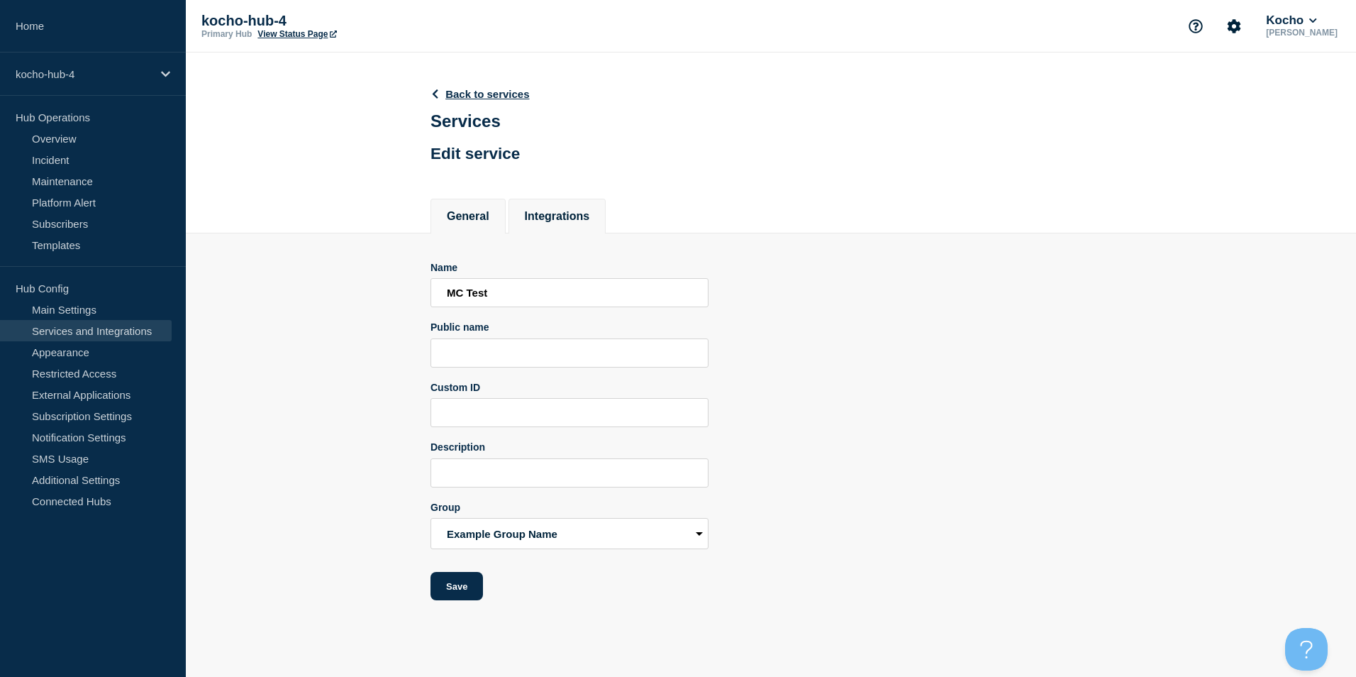
click at [579, 223] on button "Integrations" at bounding box center [557, 216] width 65 height 13
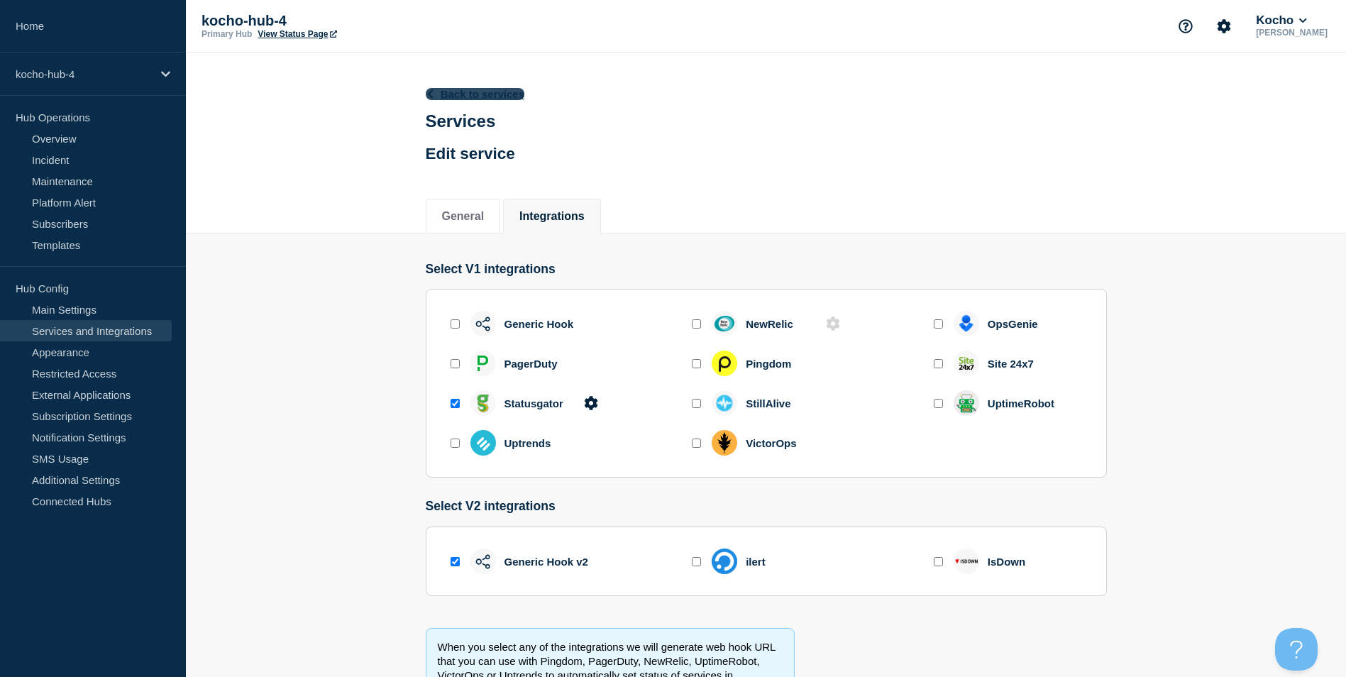
click at [497, 97] on link "Back to services" at bounding box center [475, 94] width 99 height 12
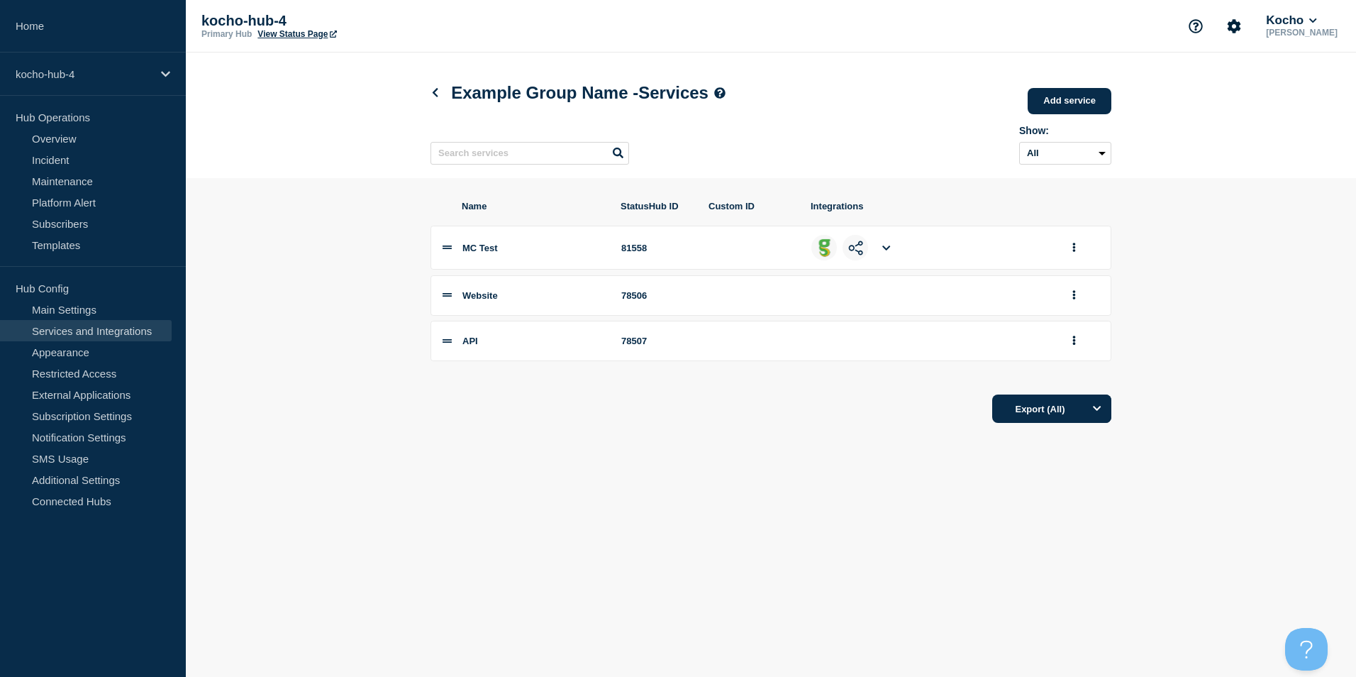
click at [402, 516] on body "Home kocho-hub-4 Hub Operations Overview Incident Maintenance Platform Alert Su…" at bounding box center [678, 338] width 1356 height 677
click at [433, 94] on icon at bounding box center [435, 92] width 11 height 9
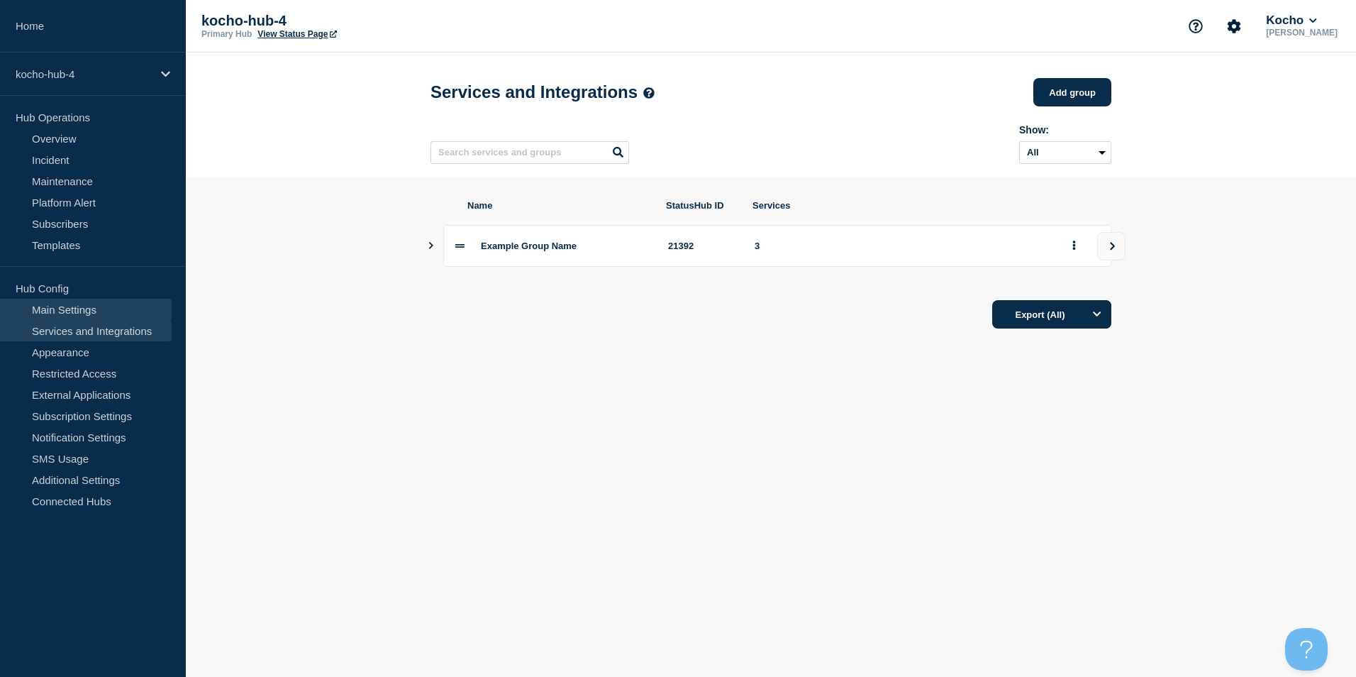
click at [94, 307] on link "Main Settings" at bounding box center [86, 309] width 172 height 21
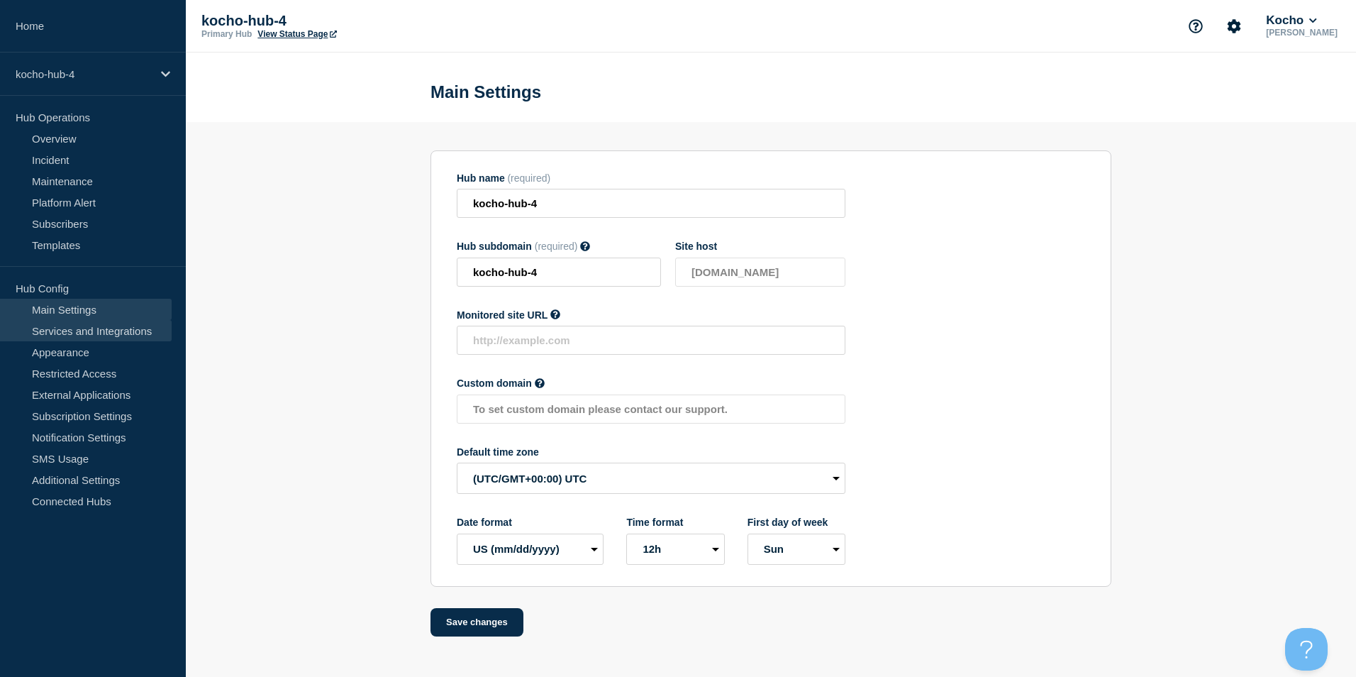
click at [104, 335] on link "Services and Integrations" at bounding box center [86, 330] width 172 height 21
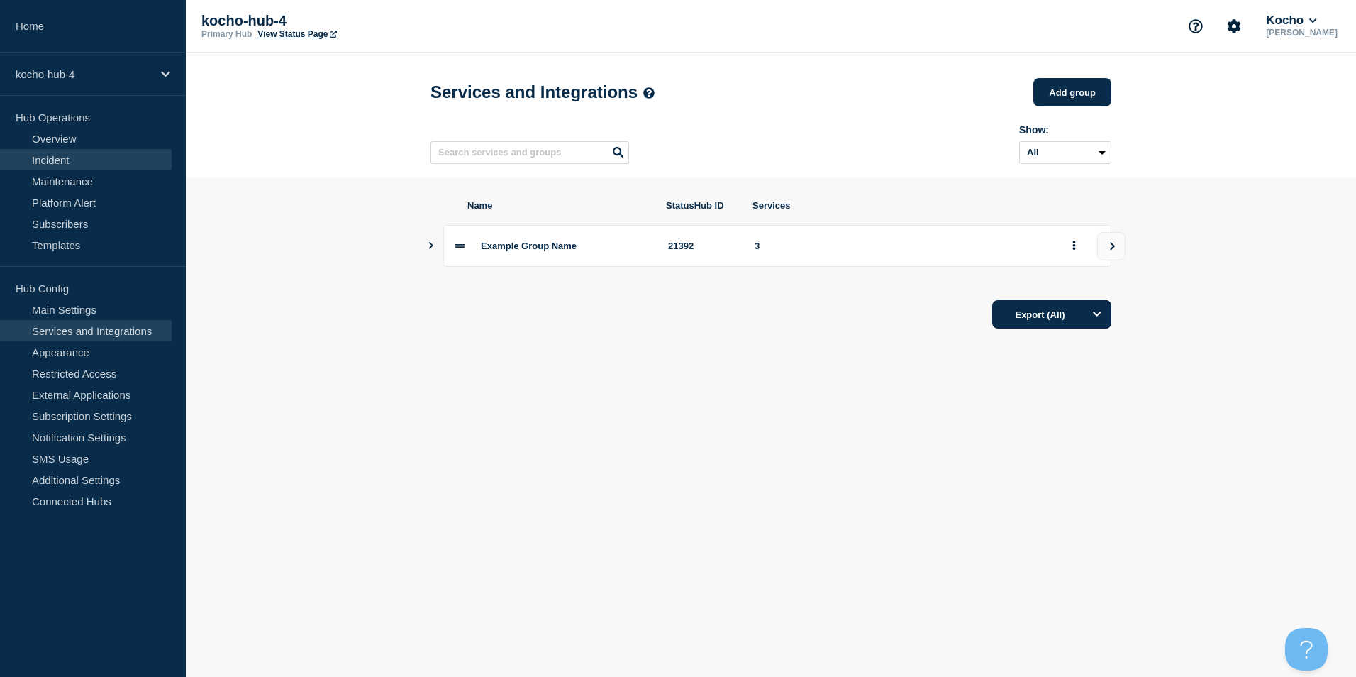
click at [99, 164] on link "Incident" at bounding box center [86, 159] width 172 height 21
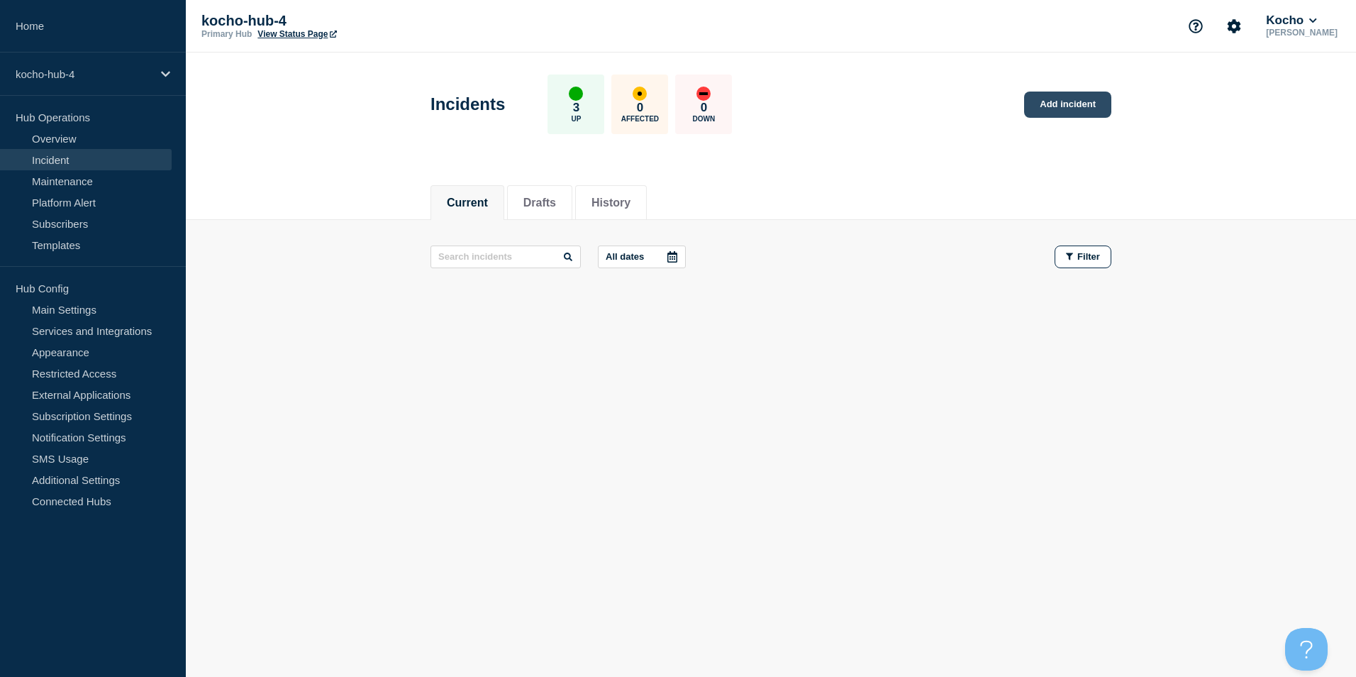
click at [1094, 111] on link "Add incident" at bounding box center [1067, 105] width 87 height 26
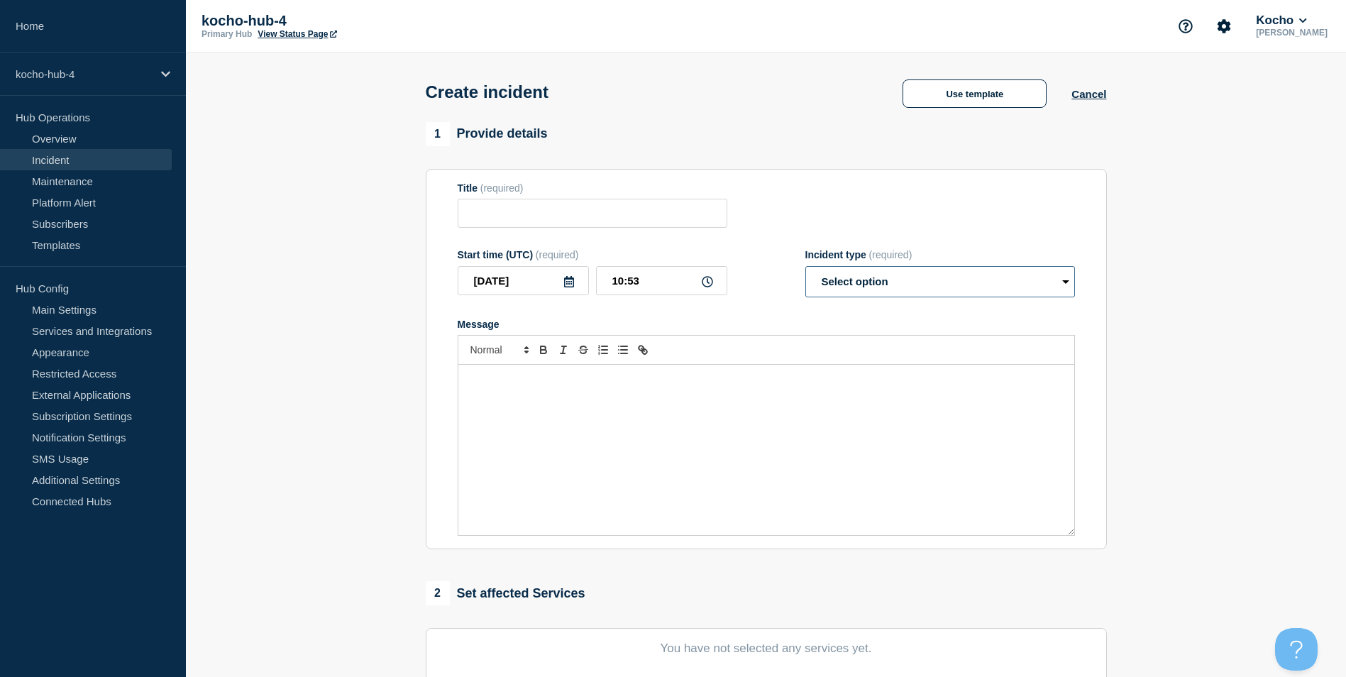
click at [895, 282] on select "Select option Investigating Identified Monitoring" at bounding box center [940, 281] width 270 height 31
select select "investigating"
click at [805, 269] on select "Select option Investigating Identified Monitoring" at bounding box center [940, 281] width 270 height 31
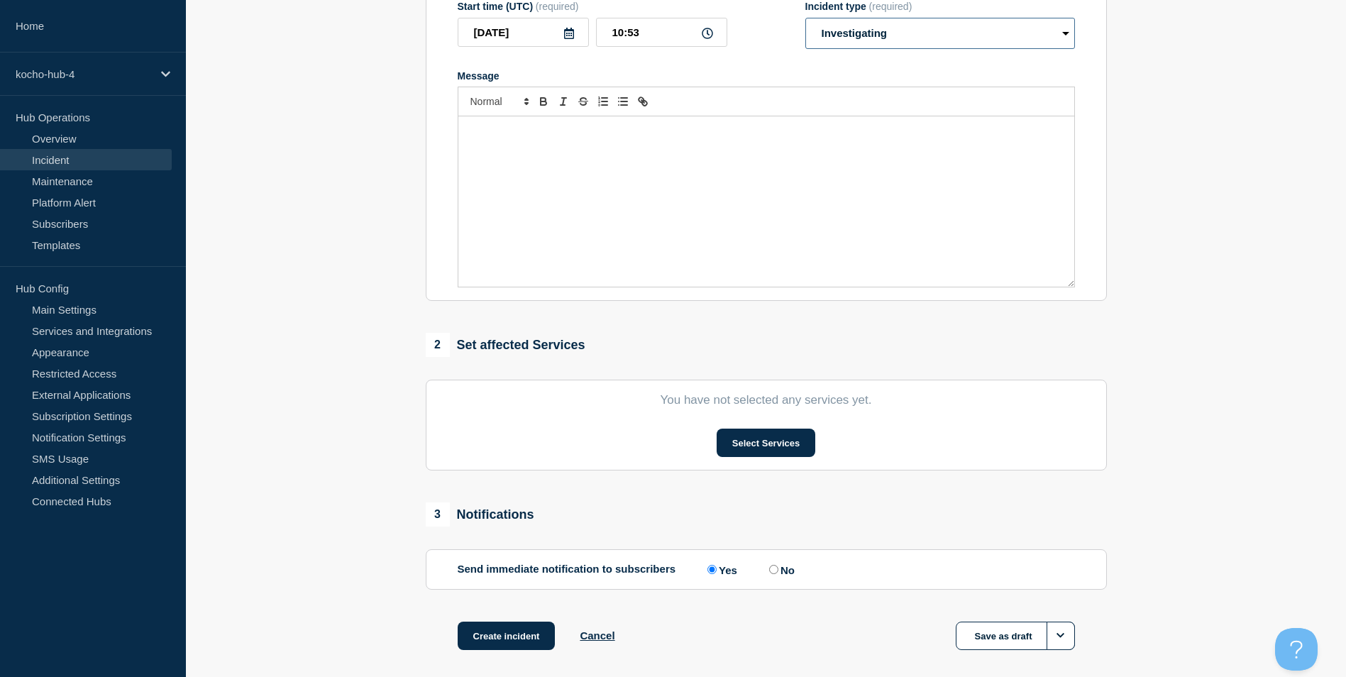
scroll to position [284, 0]
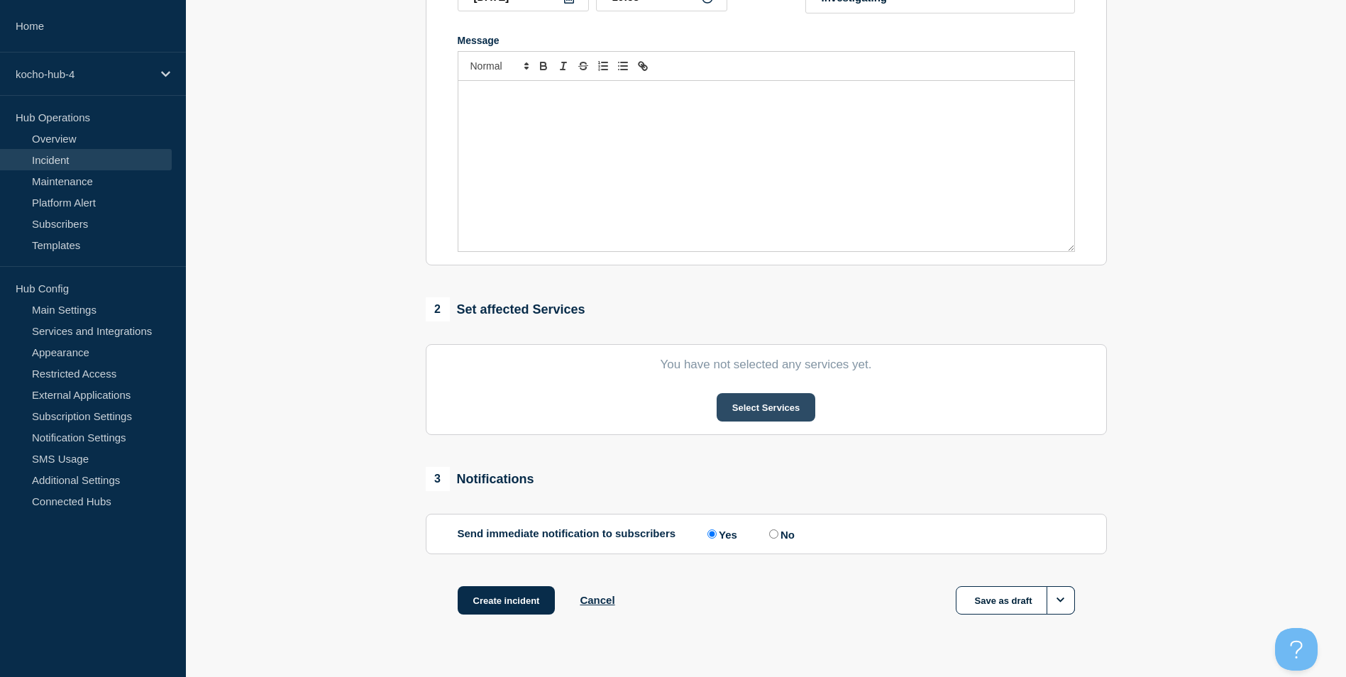
click at [752, 411] on button "Select Services" at bounding box center [765, 407] width 99 height 28
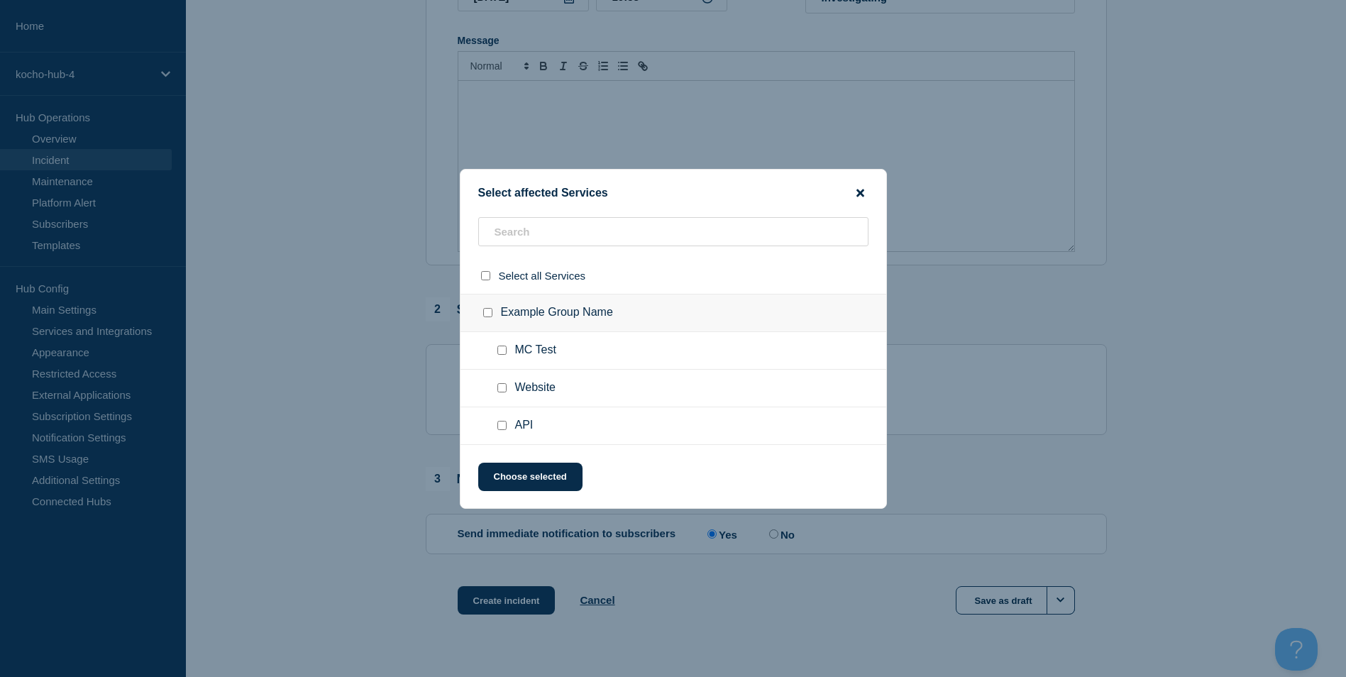
click at [862, 189] on icon "close button" at bounding box center [860, 193] width 8 height 8
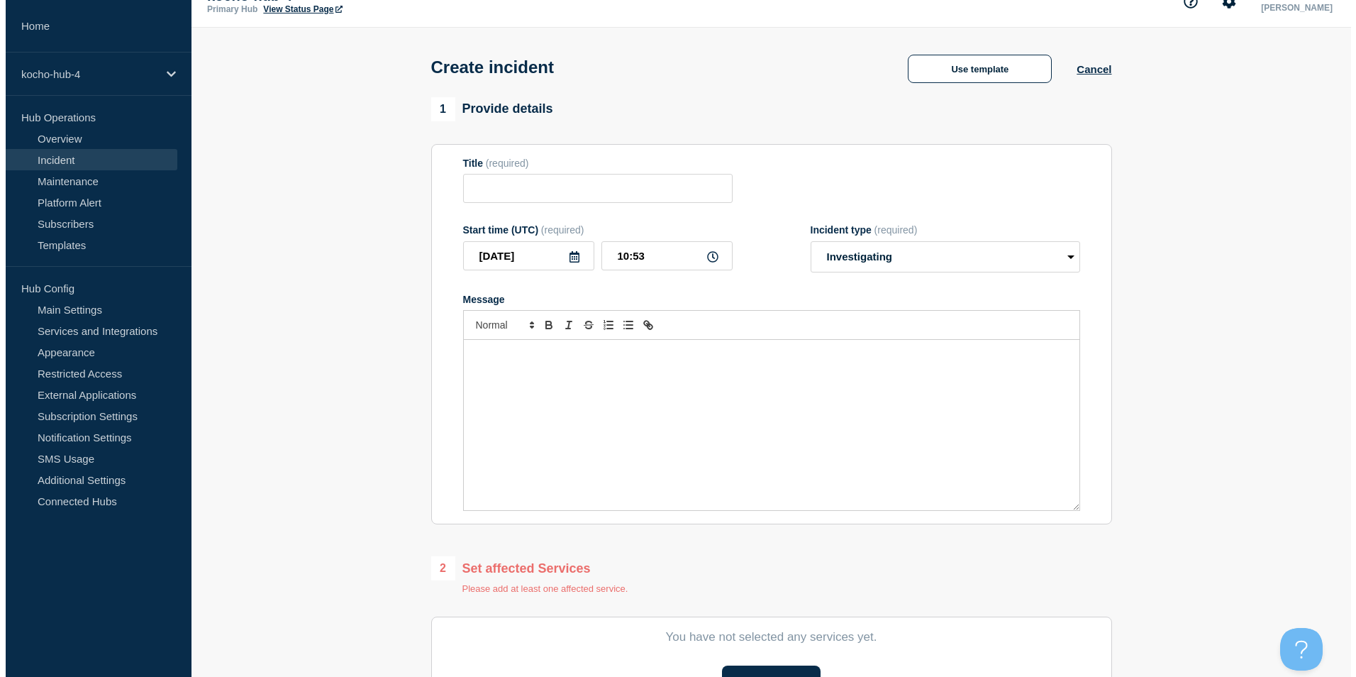
scroll to position [0, 0]
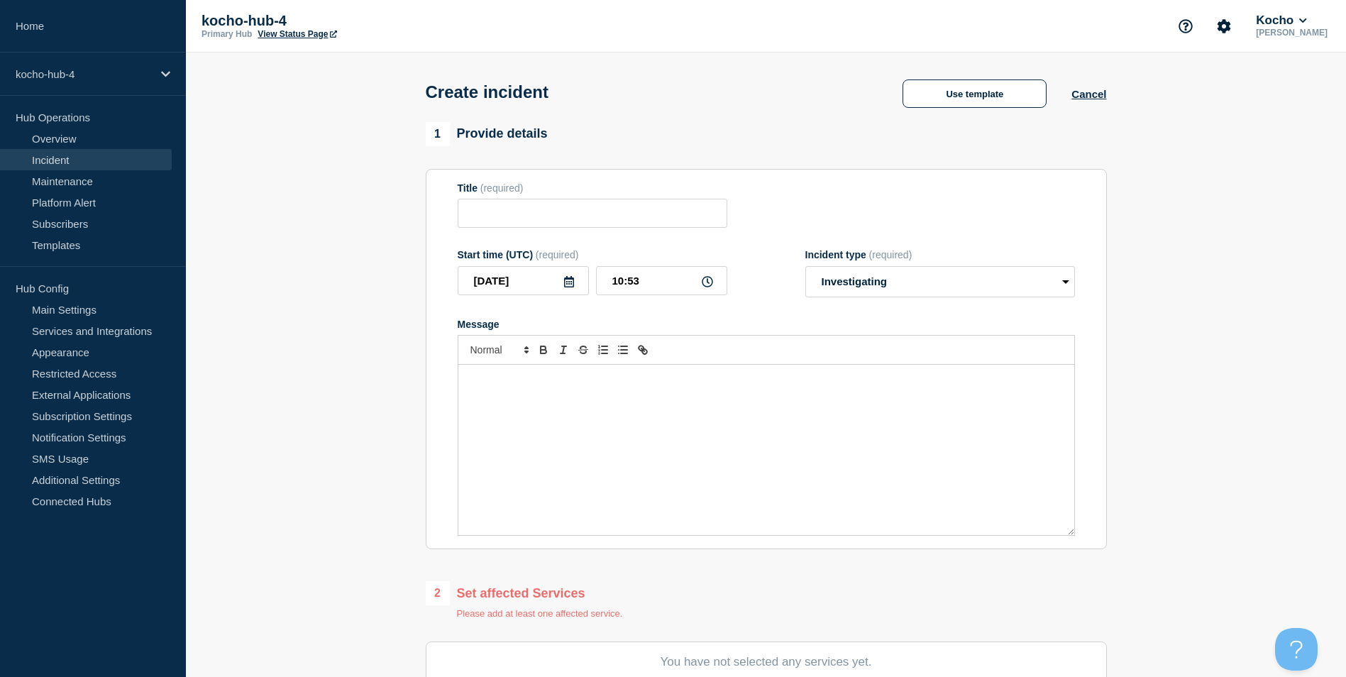
click at [103, 165] on link "Incident" at bounding box center [86, 159] width 172 height 21
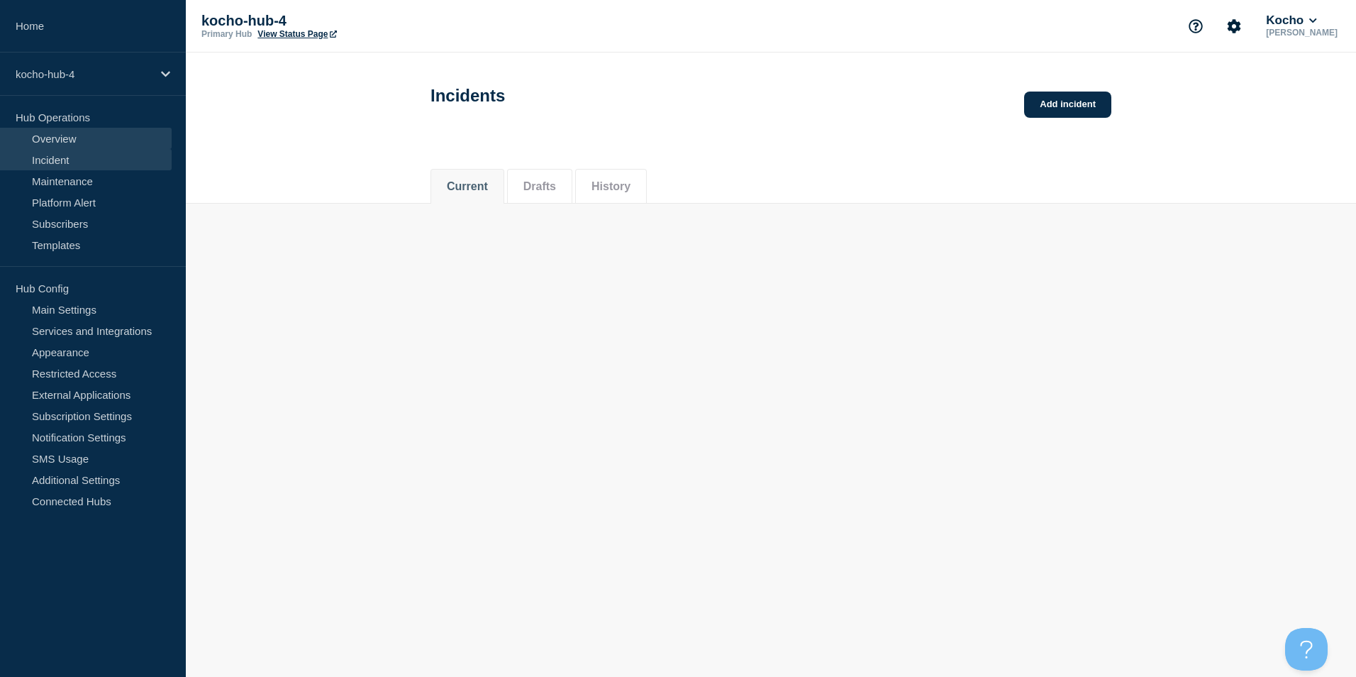
click at [92, 143] on link "Overview" at bounding box center [86, 138] width 172 height 21
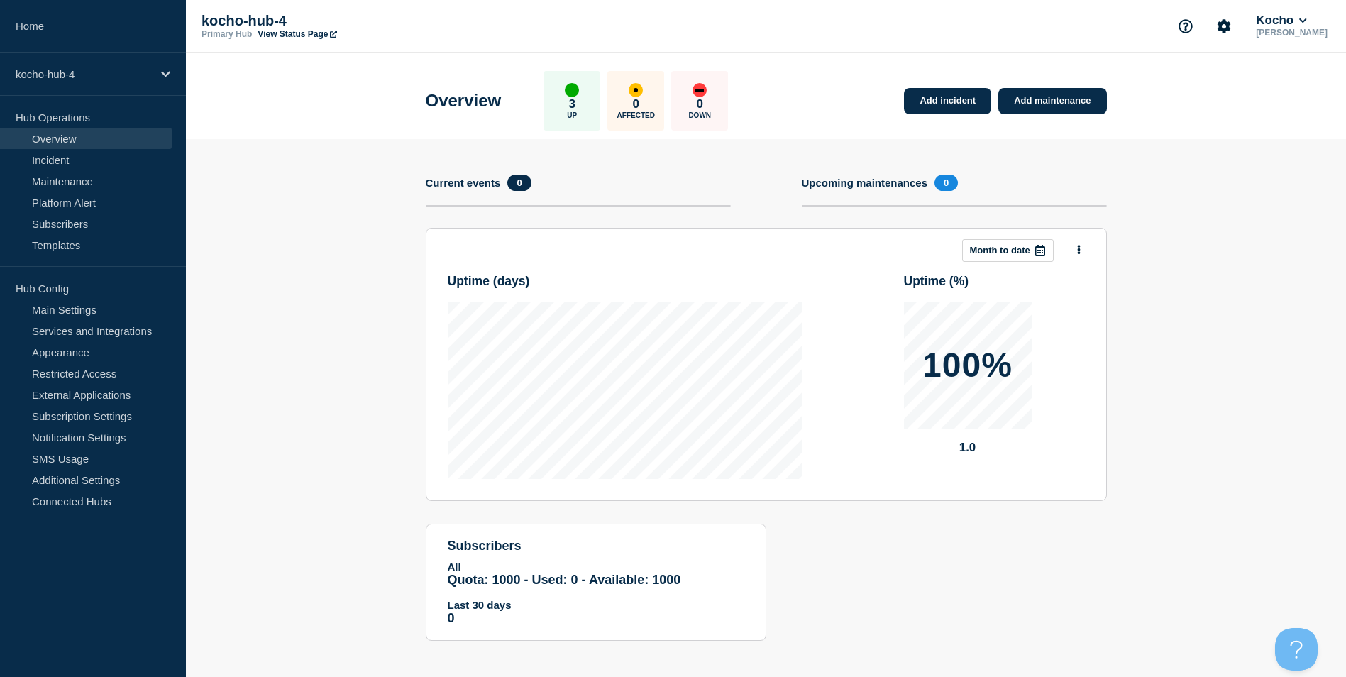
click at [292, 450] on section "Add incident Add maintenance Current events 0 Upcoming maintenances 0 This mont…" at bounding box center [766, 400] width 1160 height 523
click at [98, 165] on link "Incident" at bounding box center [86, 159] width 172 height 21
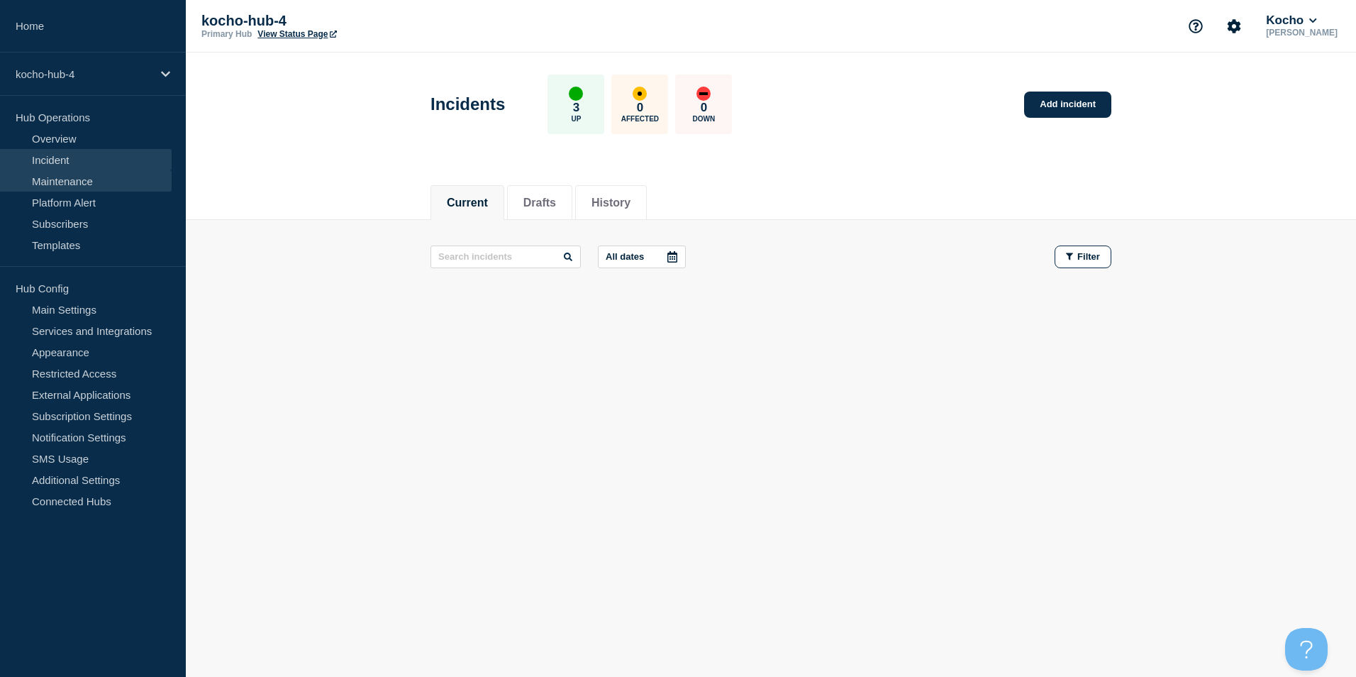
click at [102, 179] on link "Maintenance" at bounding box center [86, 180] width 172 height 21
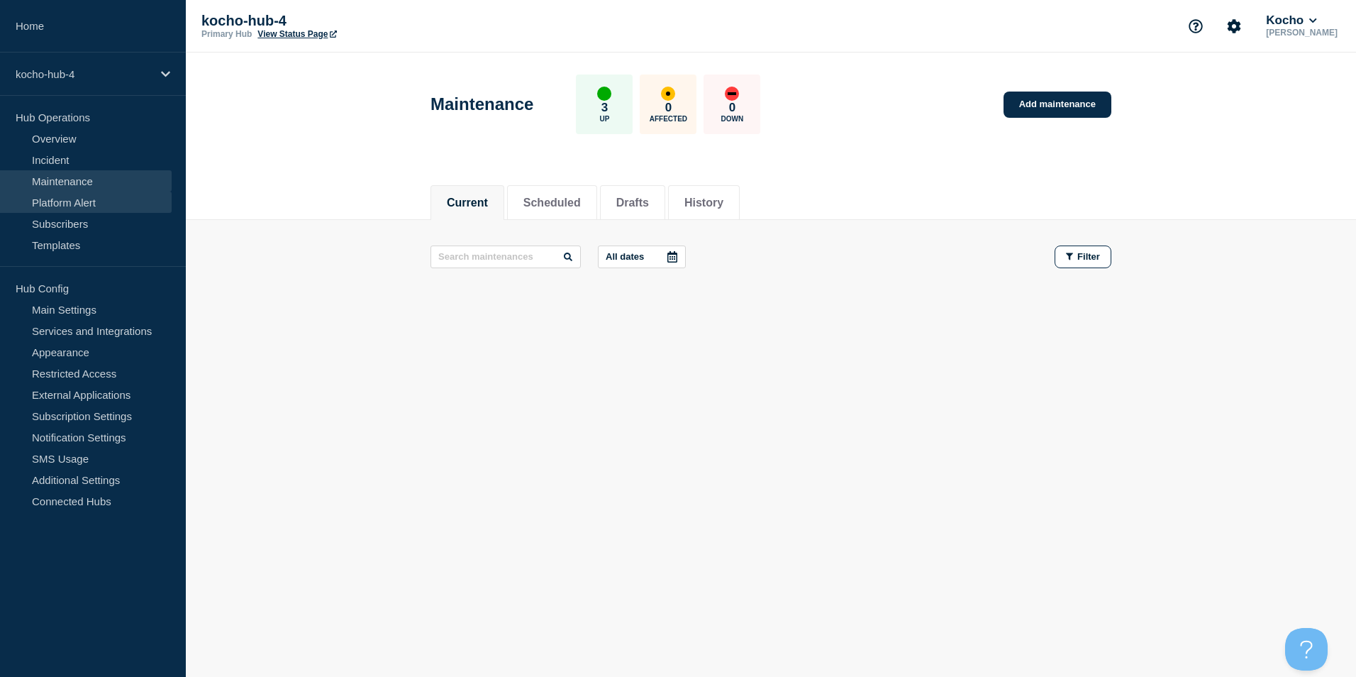
click at [109, 208] on link "Platform Alert" at bounding box center [86, 202] width 172 height 21
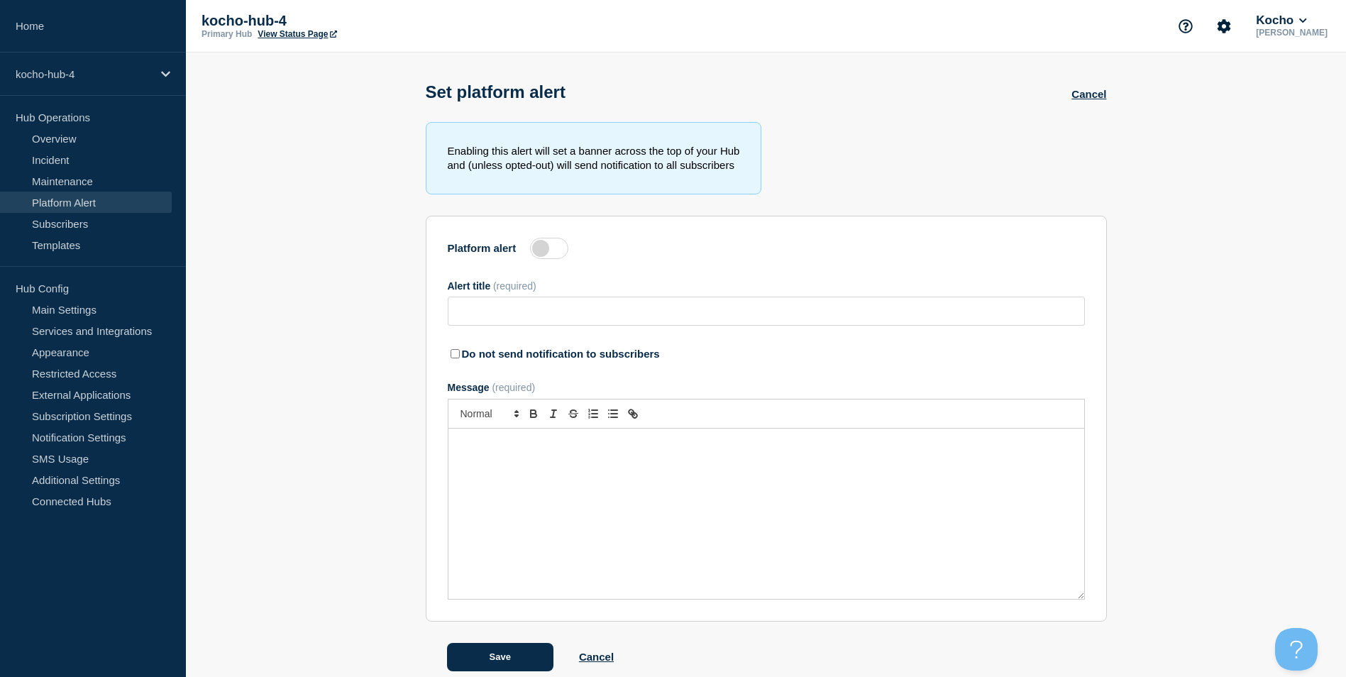
click at [109, 208] on link "Platform Alert" at bounding box center [86, 202] width 172 height 21
click at [112, 223] on link "Subscribers" at bounding box center [86, 223] width 172 height 21
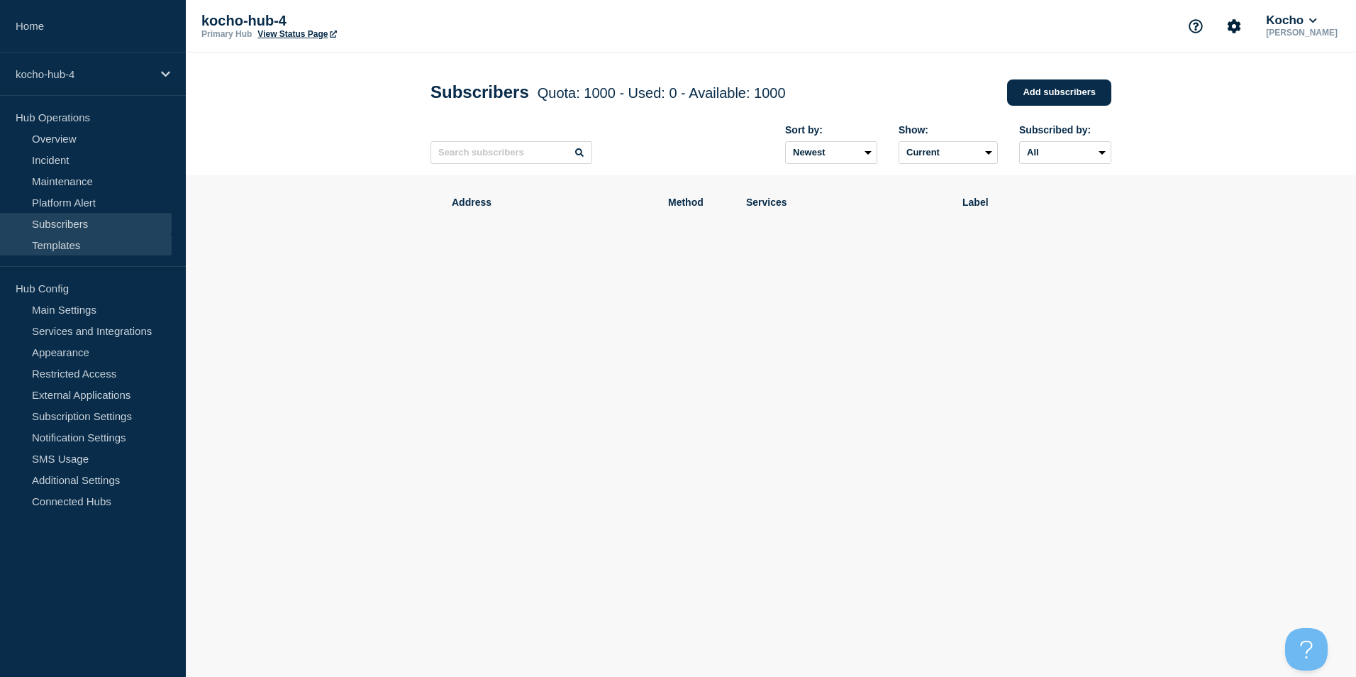
click at [148, 248] on link "Templates" at bounding box center [86, 244] width 172 height 21
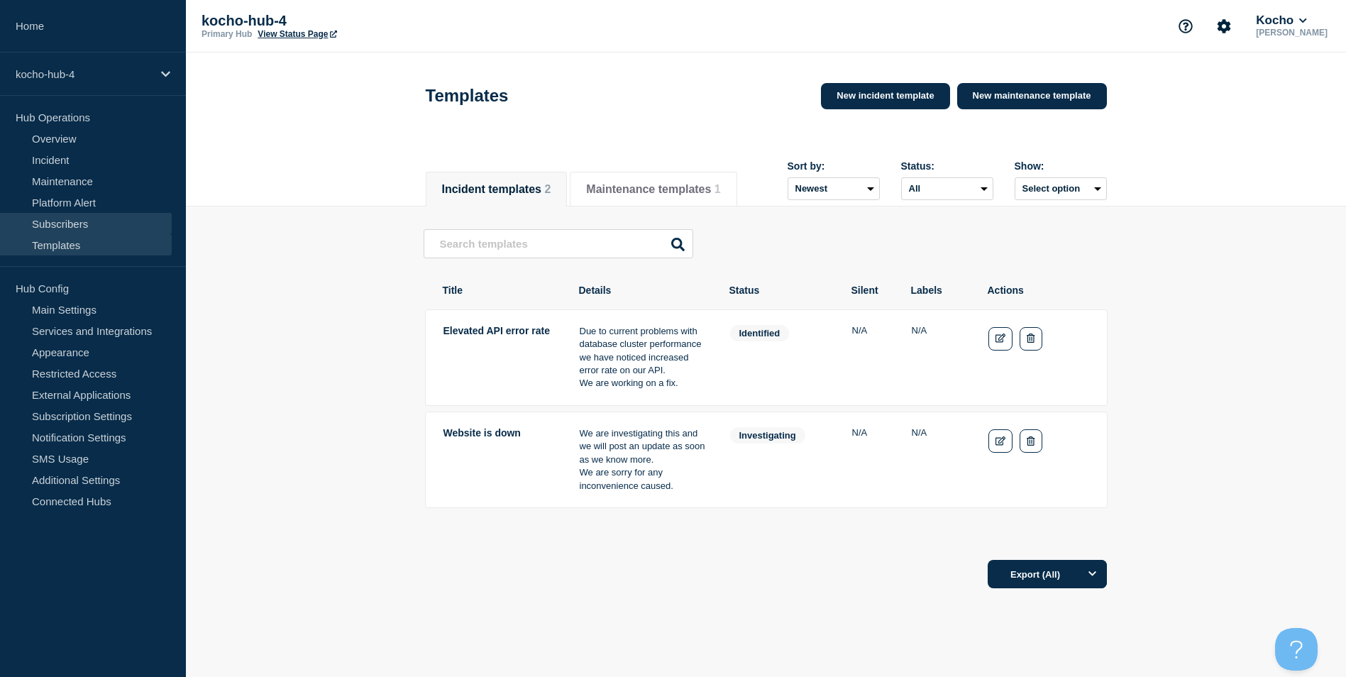
click at [144, 230] on link "Subscribers" at bounding box center [86, 223] width 172 height 21
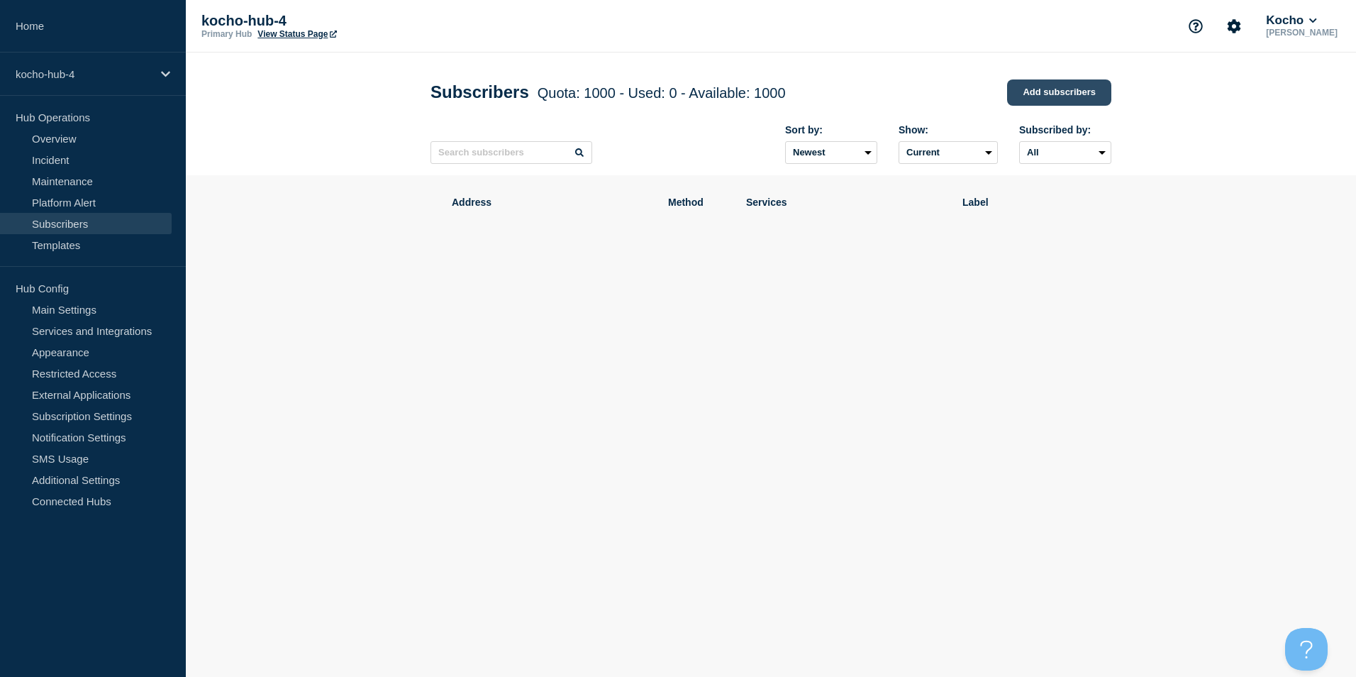
click at [1070, 94] on link "Add subscribers" at bounding box center [1059, 92] width 104 height 26
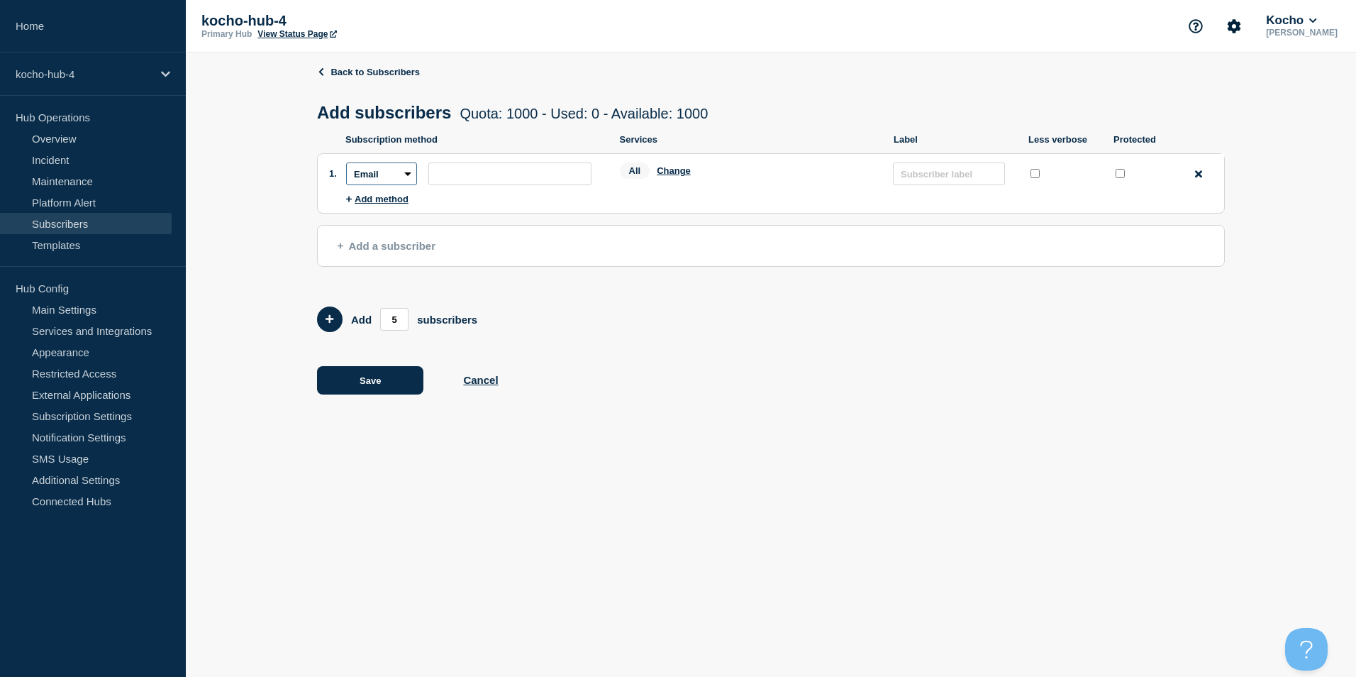
click at [406, 185] on select "Email SMS Webhook Slack Teams" at bounding box center [381, 173] width 71 height 23
click at [346, 166] on select "Email SMS Webhook Slack Teams" at bounding box center [381, 173] width 71 height 23
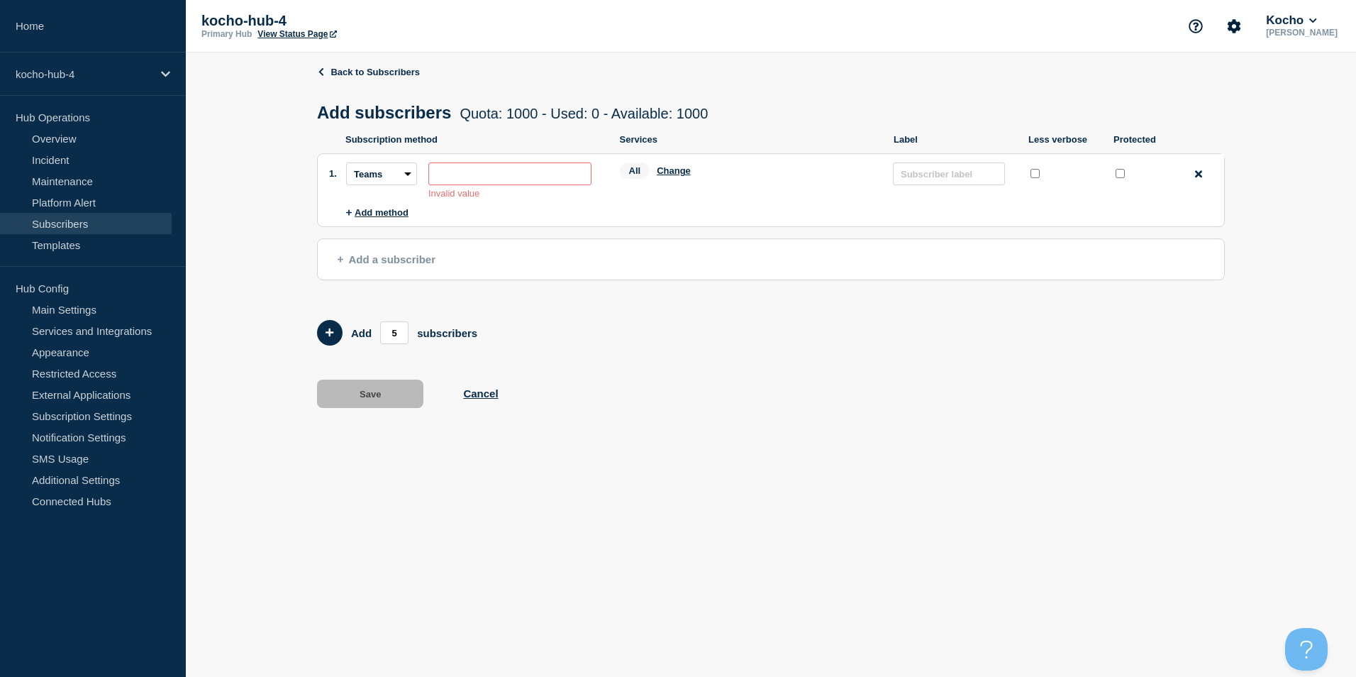
click at [466, 178] on input "subscription-address" at bounding box center [509, 173] width 163 height 23
click at [411, 177] on select "Email SMS Webhook Slack Teams" at bounding box center [381, 173] width 71 height 23
select select "email"
click at [346, 166] on select "Email SMS Webhook Slack Teams" at bounding box center [381, 173] width 71 height 23
click at [479, 178] on input "subscription-address" at bounding box center [509, 173] width 163 height 23
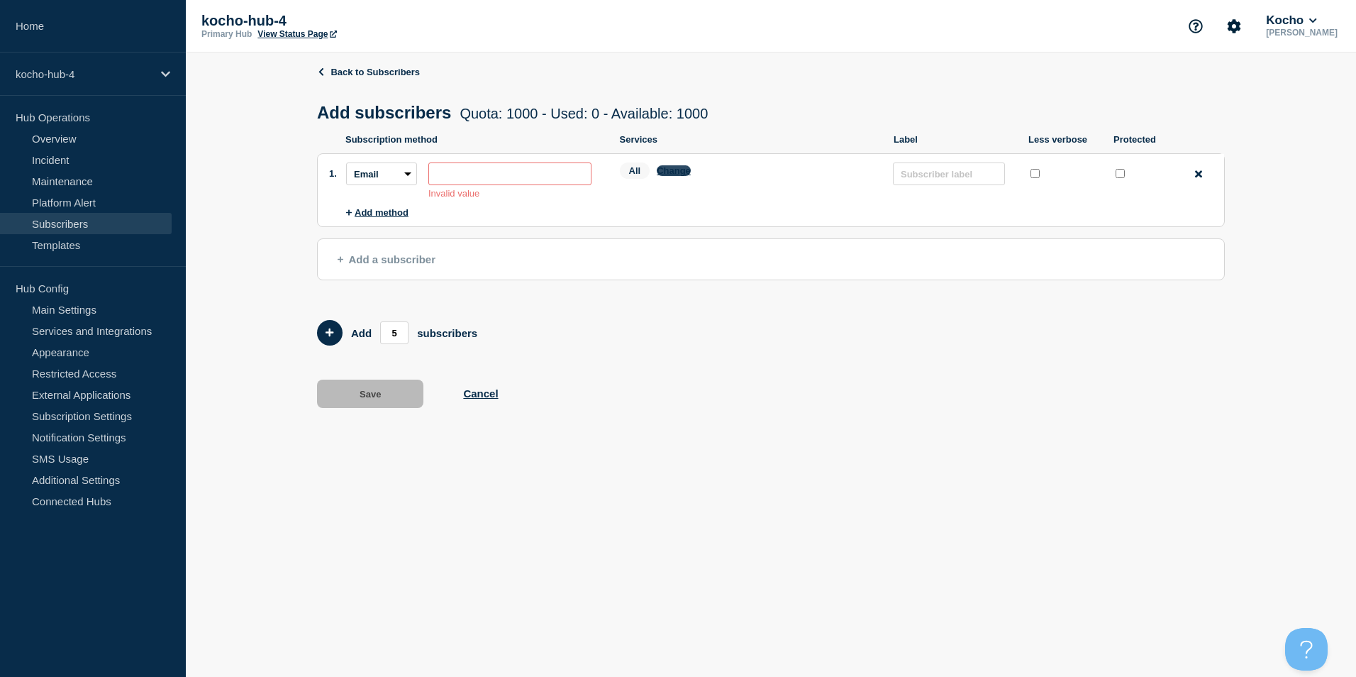
click at [687, 176] on button "Change" at bounding box center [674, 170] width 34 height 11
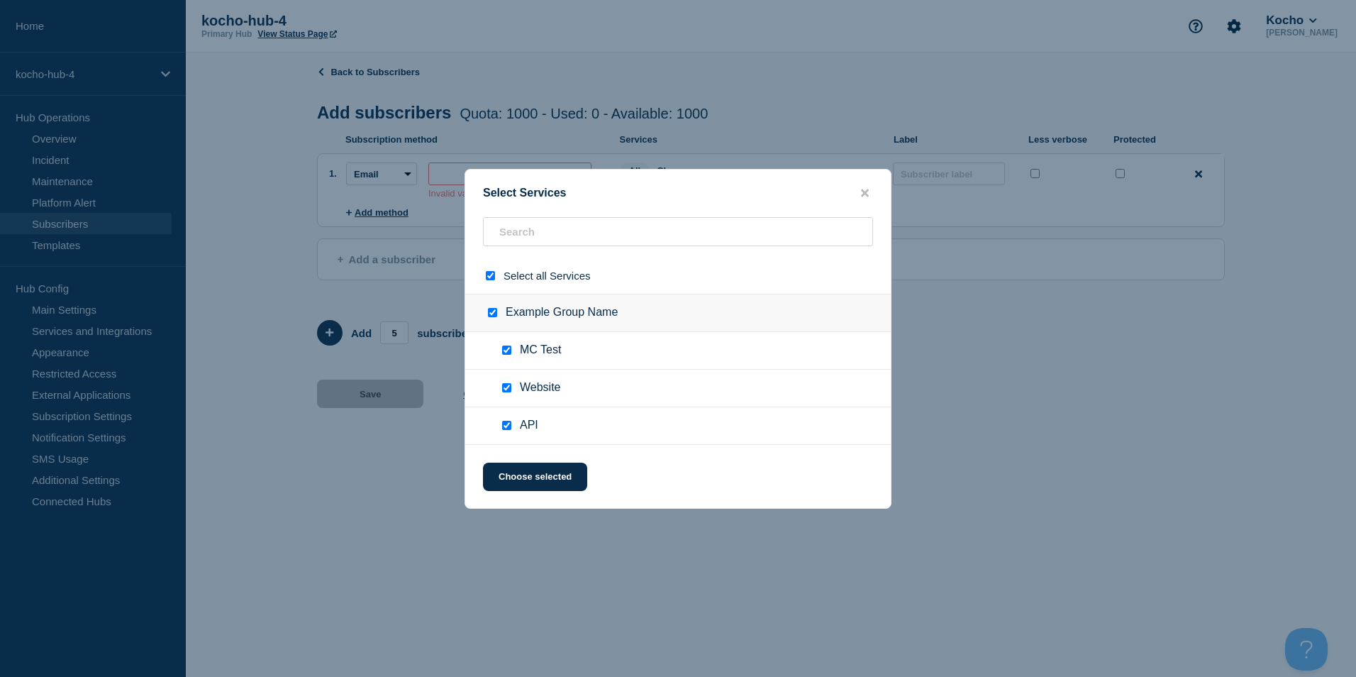
click at [870, 192] on button "close button" at bounding box center [865, 193] width 16 height 13
